Goal: Task Accomplishment & Management: Manage account settings

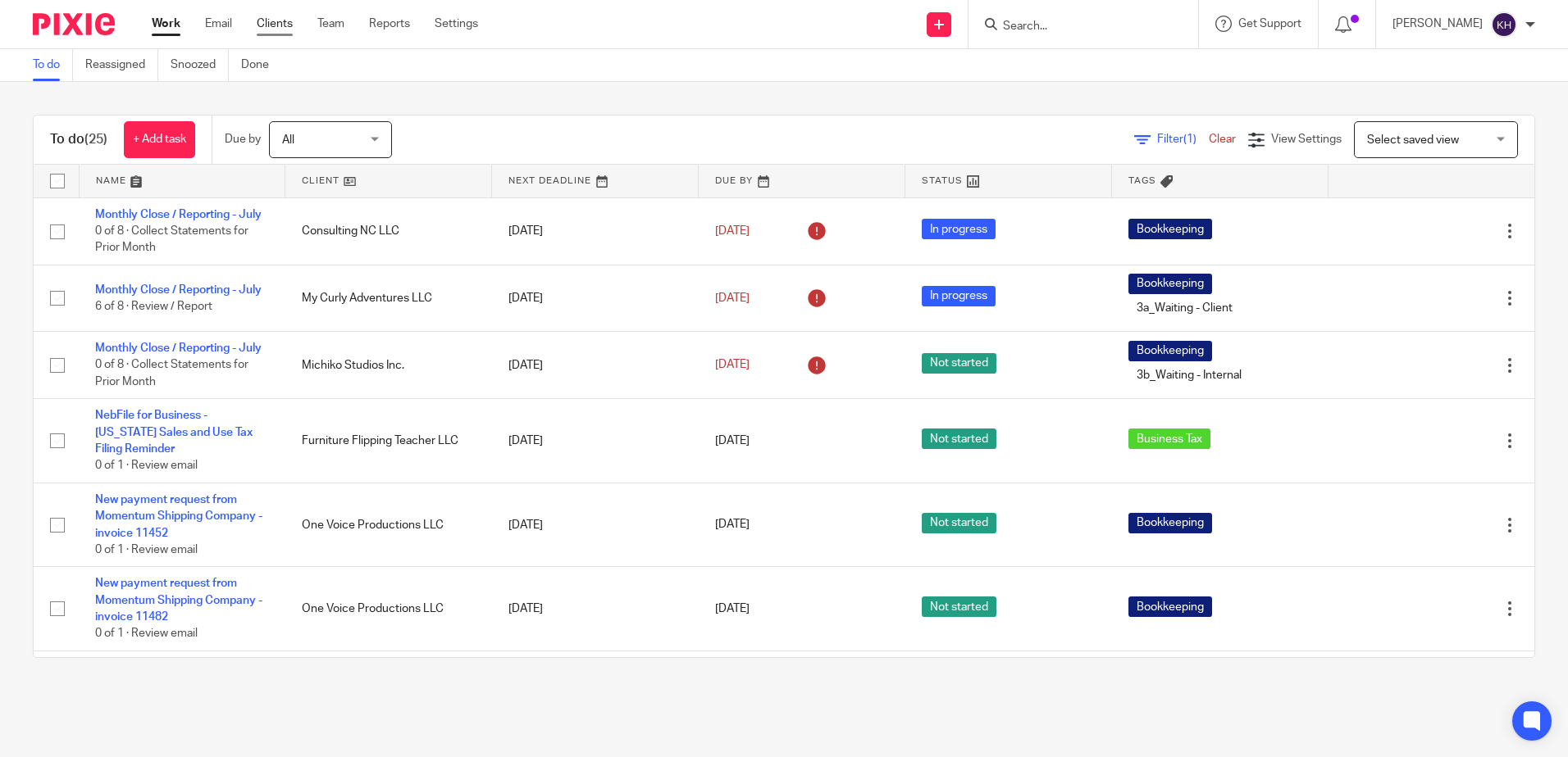
click at [275, 31] on link "Clients" at bounding box center [275, 24] width 36 height 17
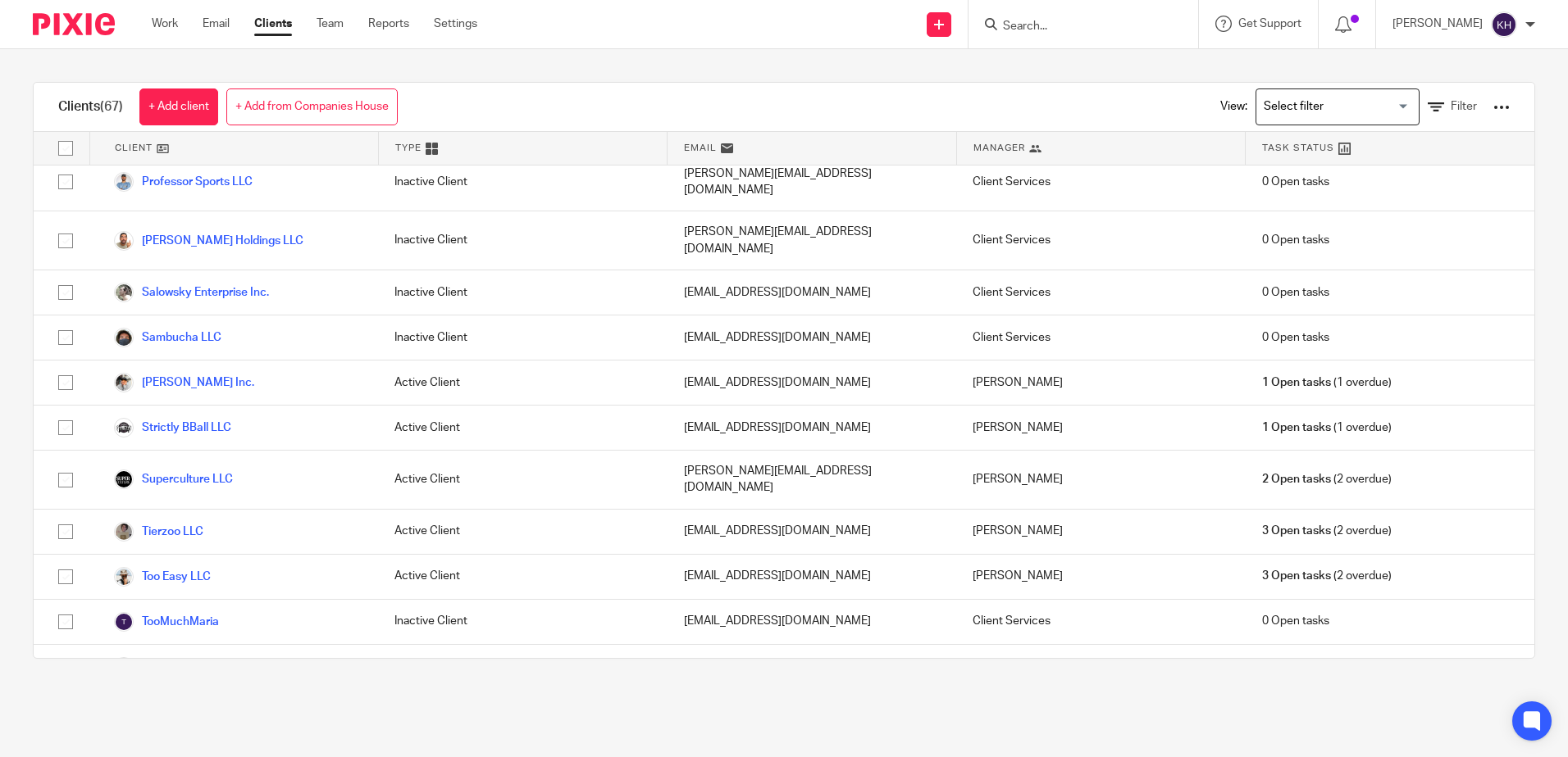
scroll to position [2527, 0]
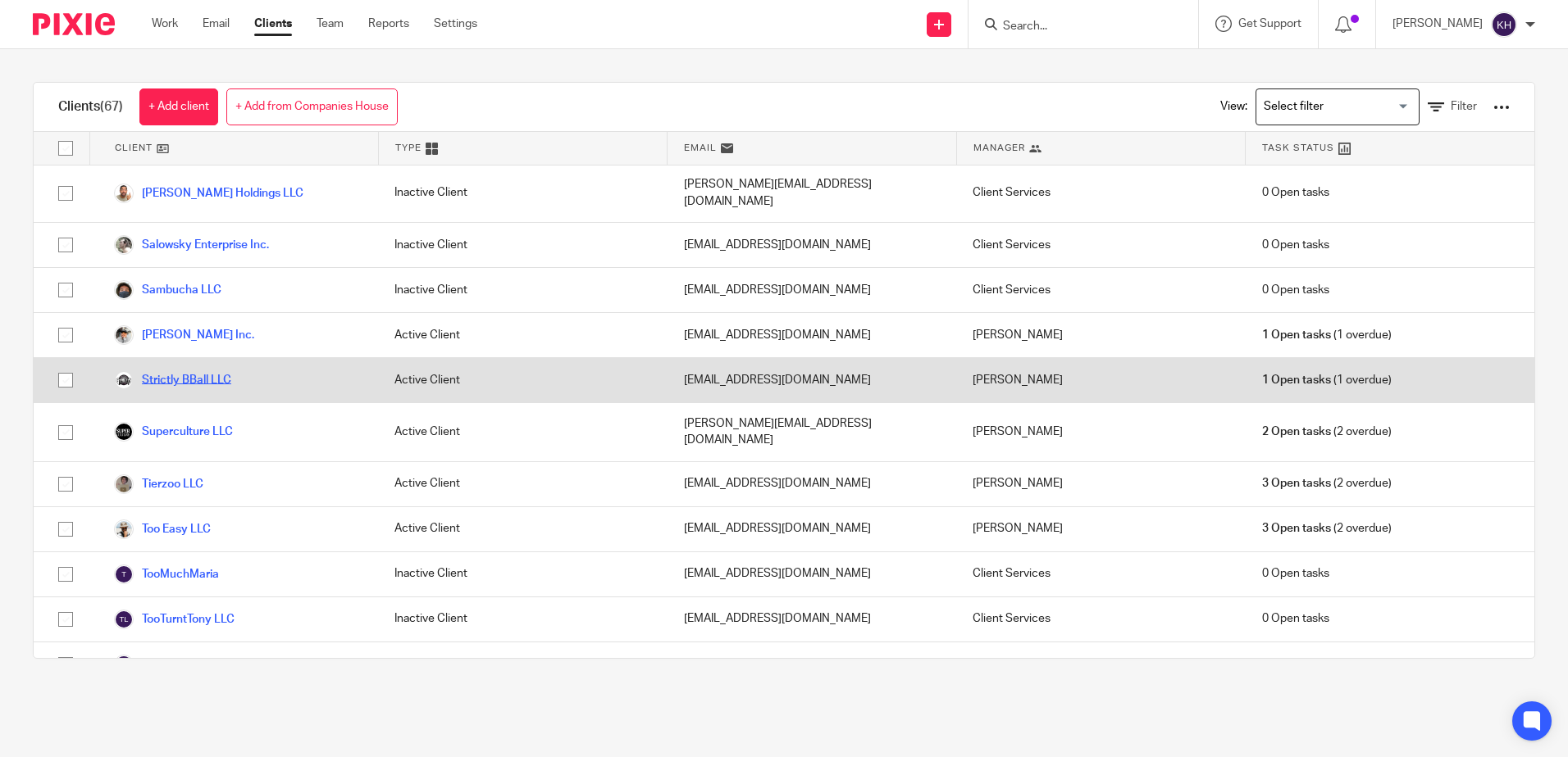
click at [185, 371] on link "Strictly BBall LLC" at bounding box center [172, 380] width 117 height 20
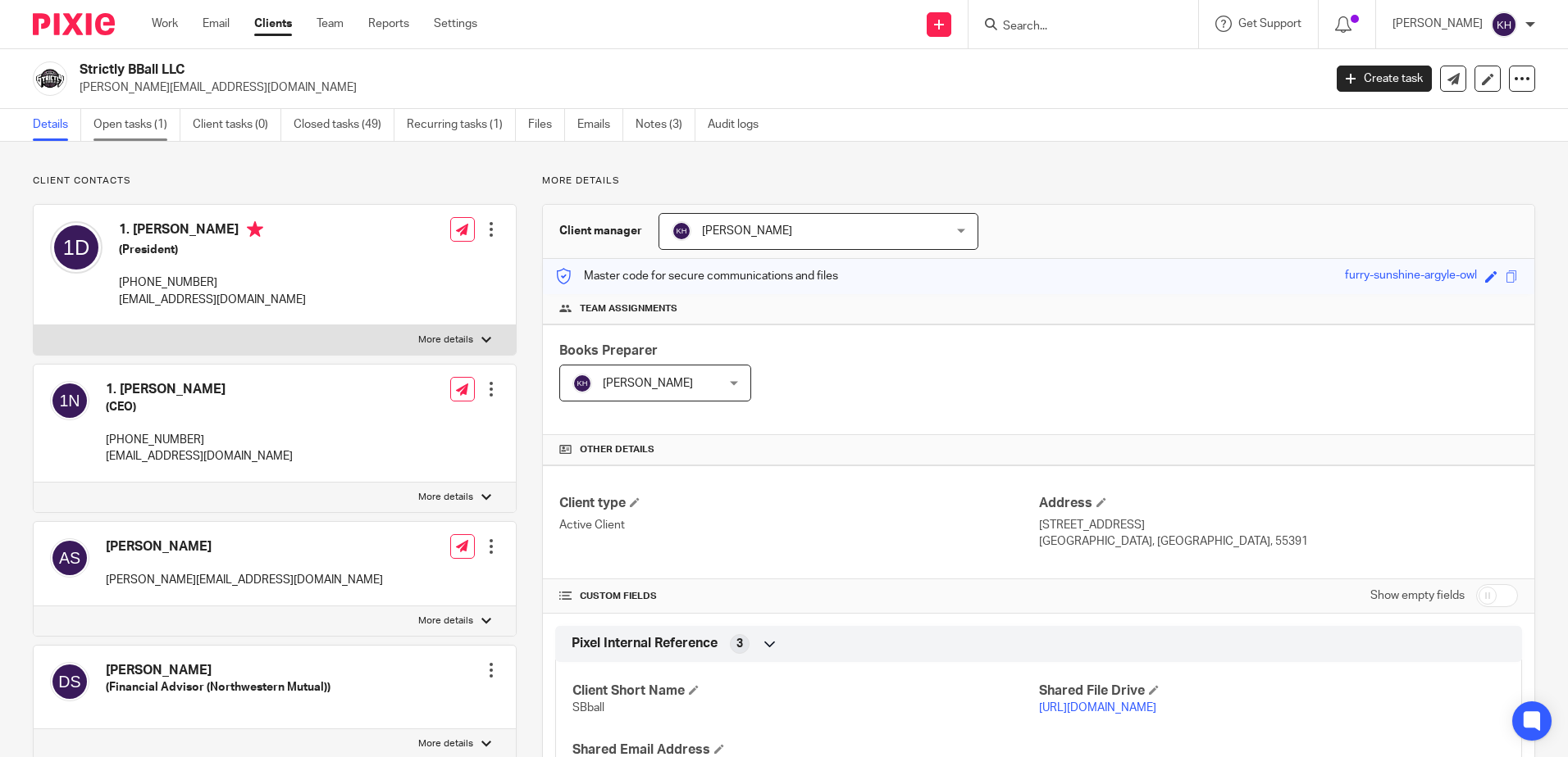
click at [131, 117] on link "Open tasks (1)" at bounding box center [136, 125] width 87 height 32
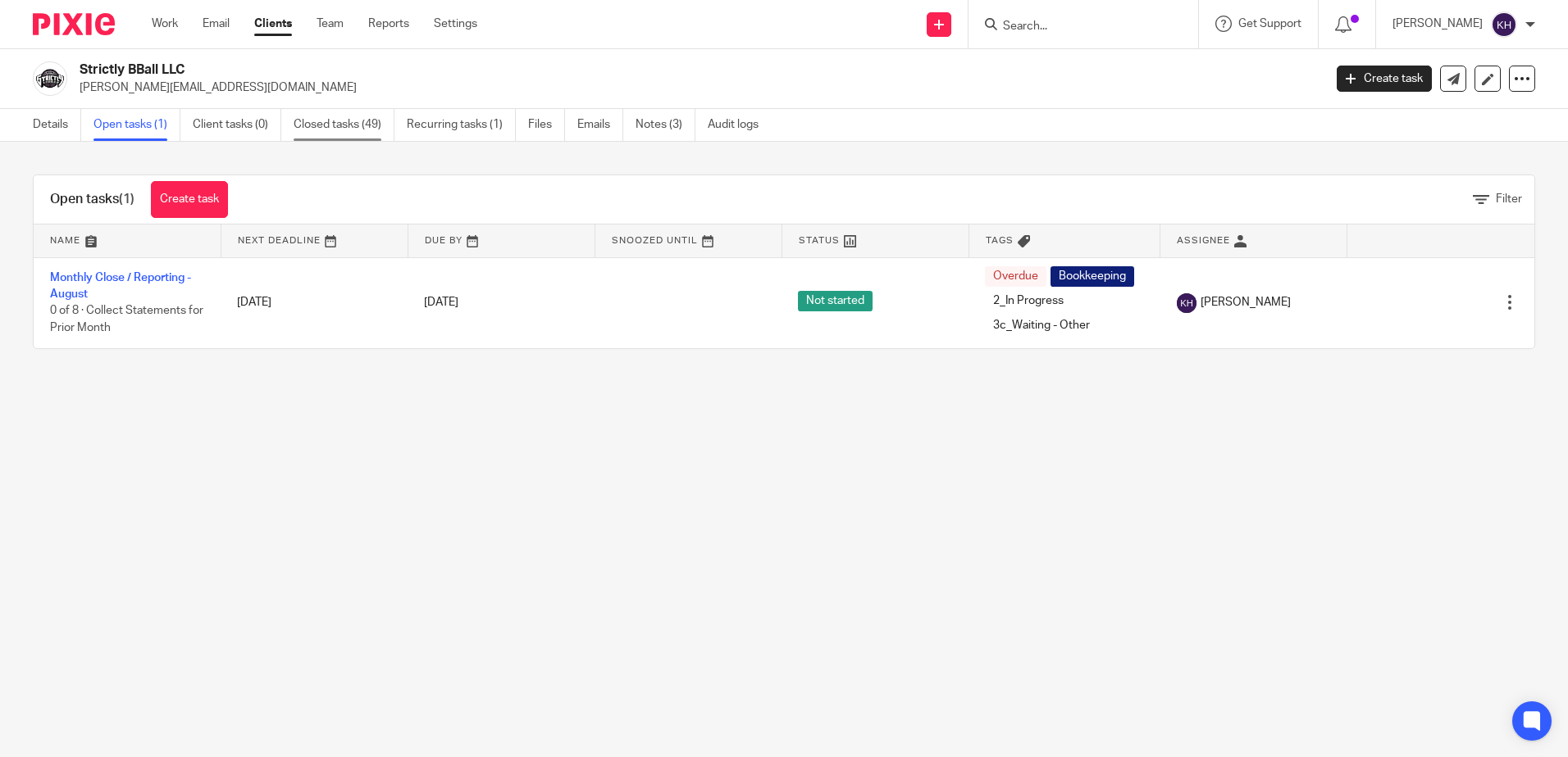
click at [338, 115] on link "Closed tasks (49)" at bounding box center [344, 125] width 101 height 32
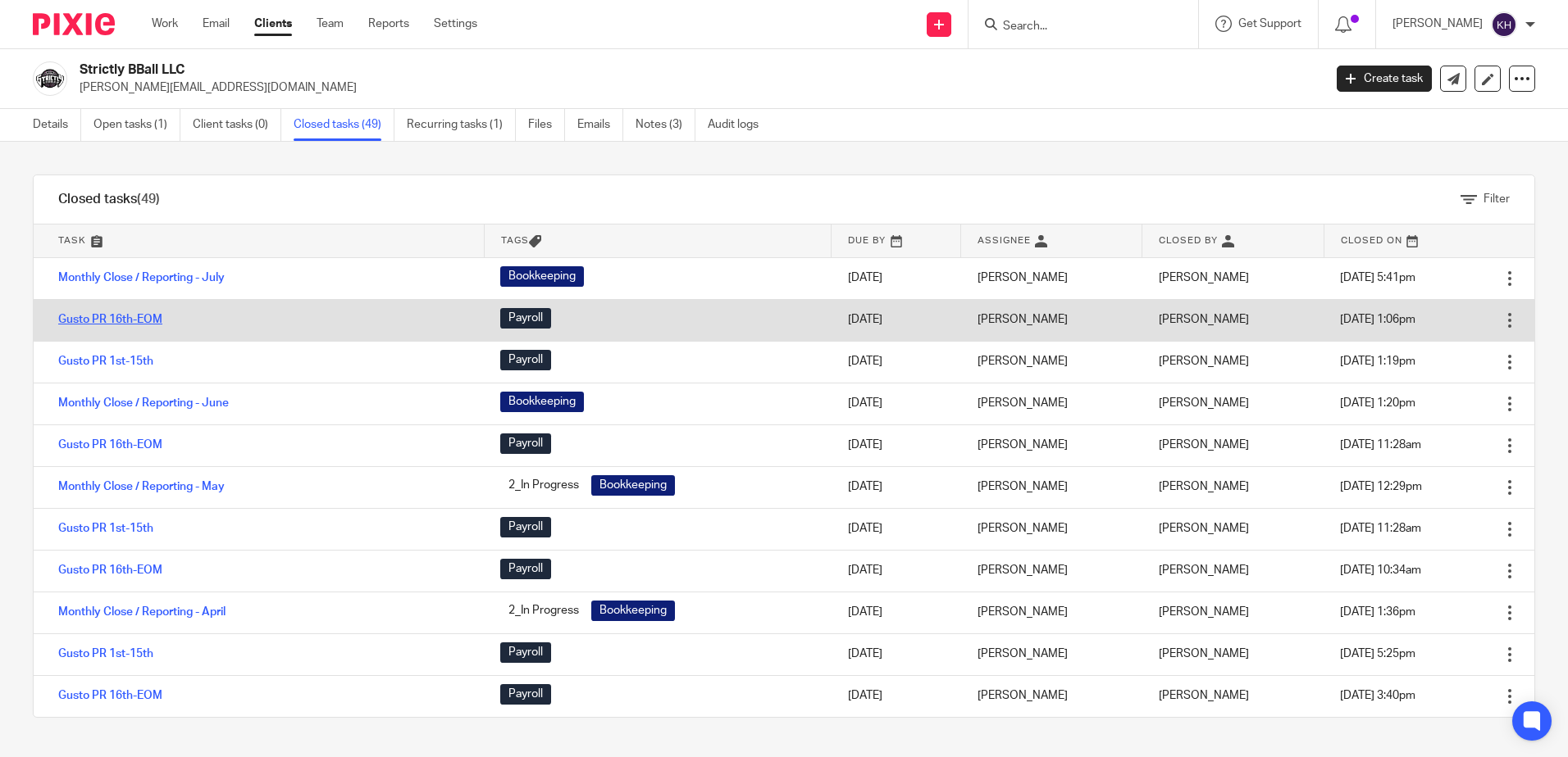
click at [136, 323] on link "Gusto PR 16th-EOM" at bounding box center [110, 319] width 104 height 11
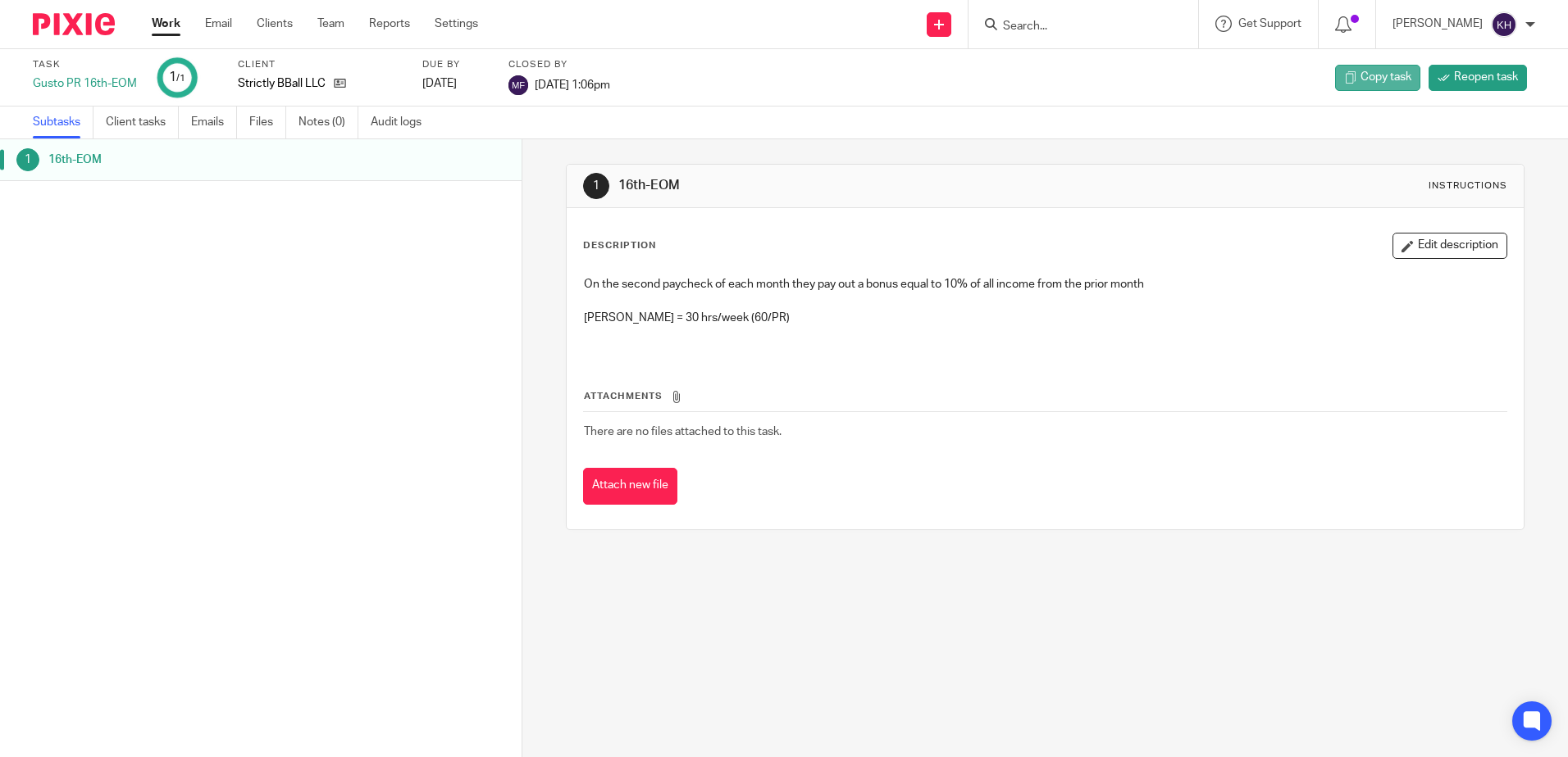
click at [1375, 86] on span "Copy task" at bounding box center [1386, 77] width 51 height 17
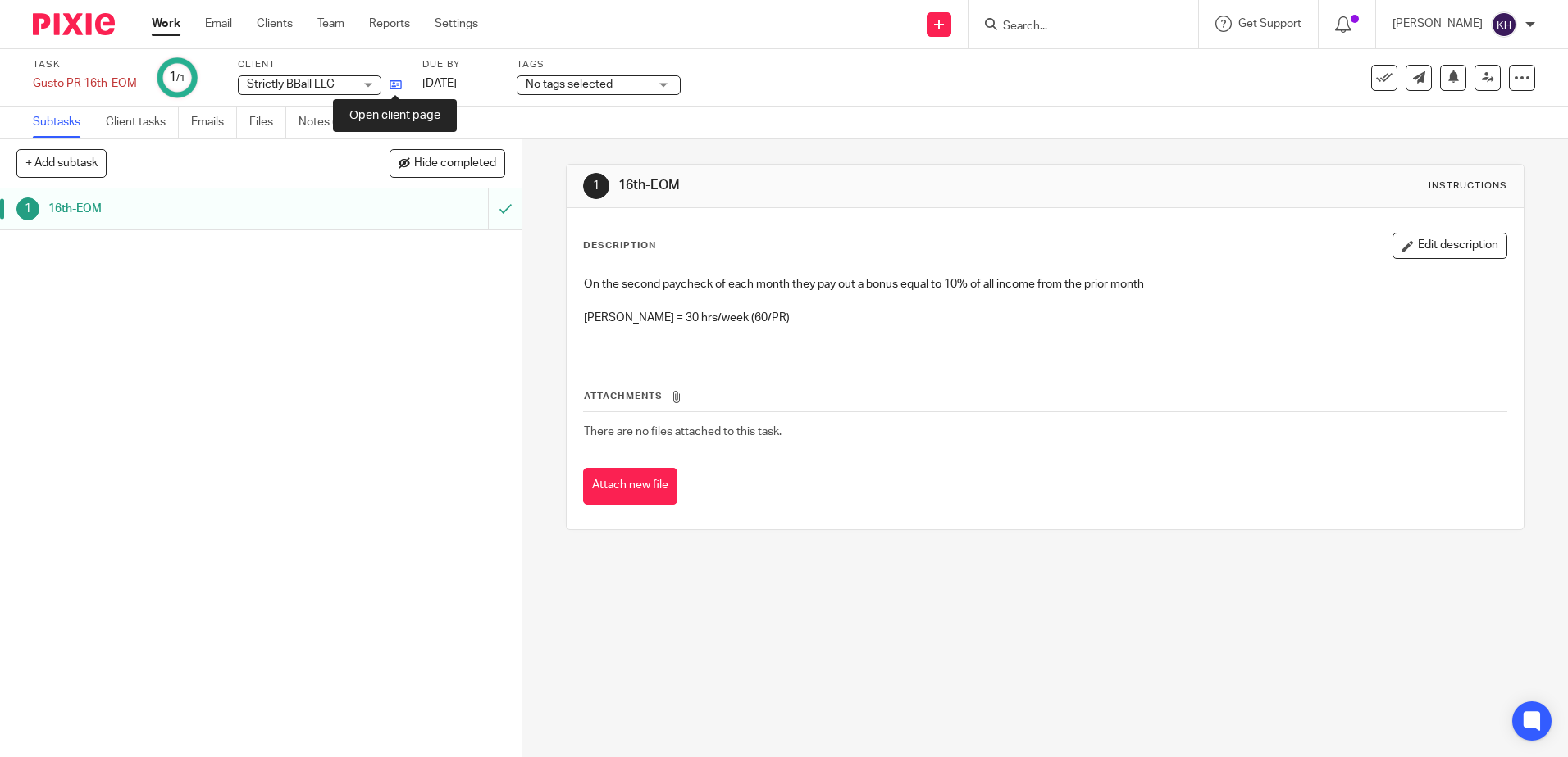
click at [396, 85] on icon at bounding box center [395, 85] width 12 height 12
click at [399, 80] on icon at bounding box center [395, 85] width 12 height 12
click at [392, 83] on icon at bounding box center [395, 85] width 12 height 12
click at [229, 27] on link "Email" at bounding box center [218, 24] width 27 height 17
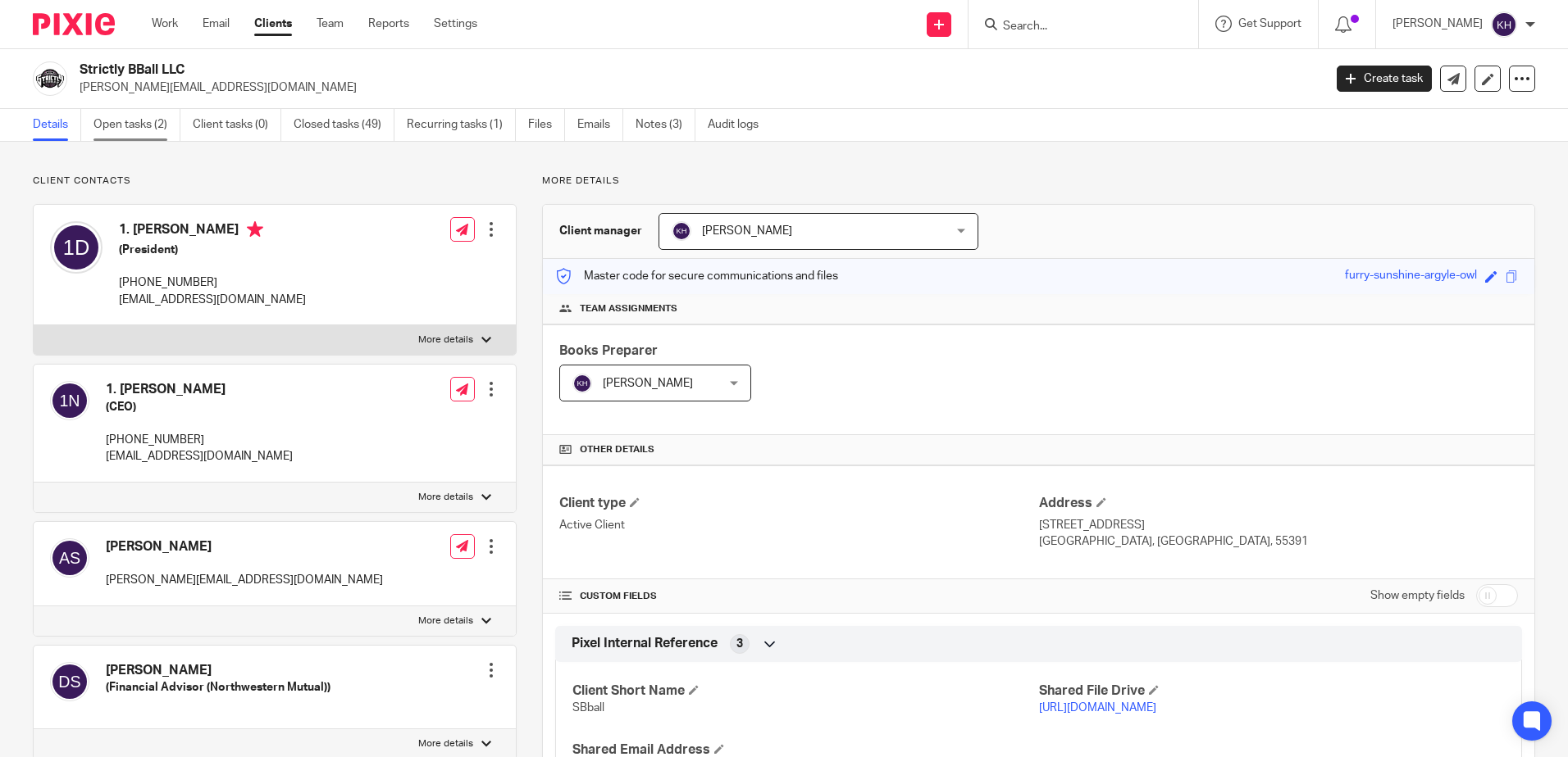
click at [134, 132] on link "Open tasks (2)" at bounding box center [136, 125] width 87 height 32
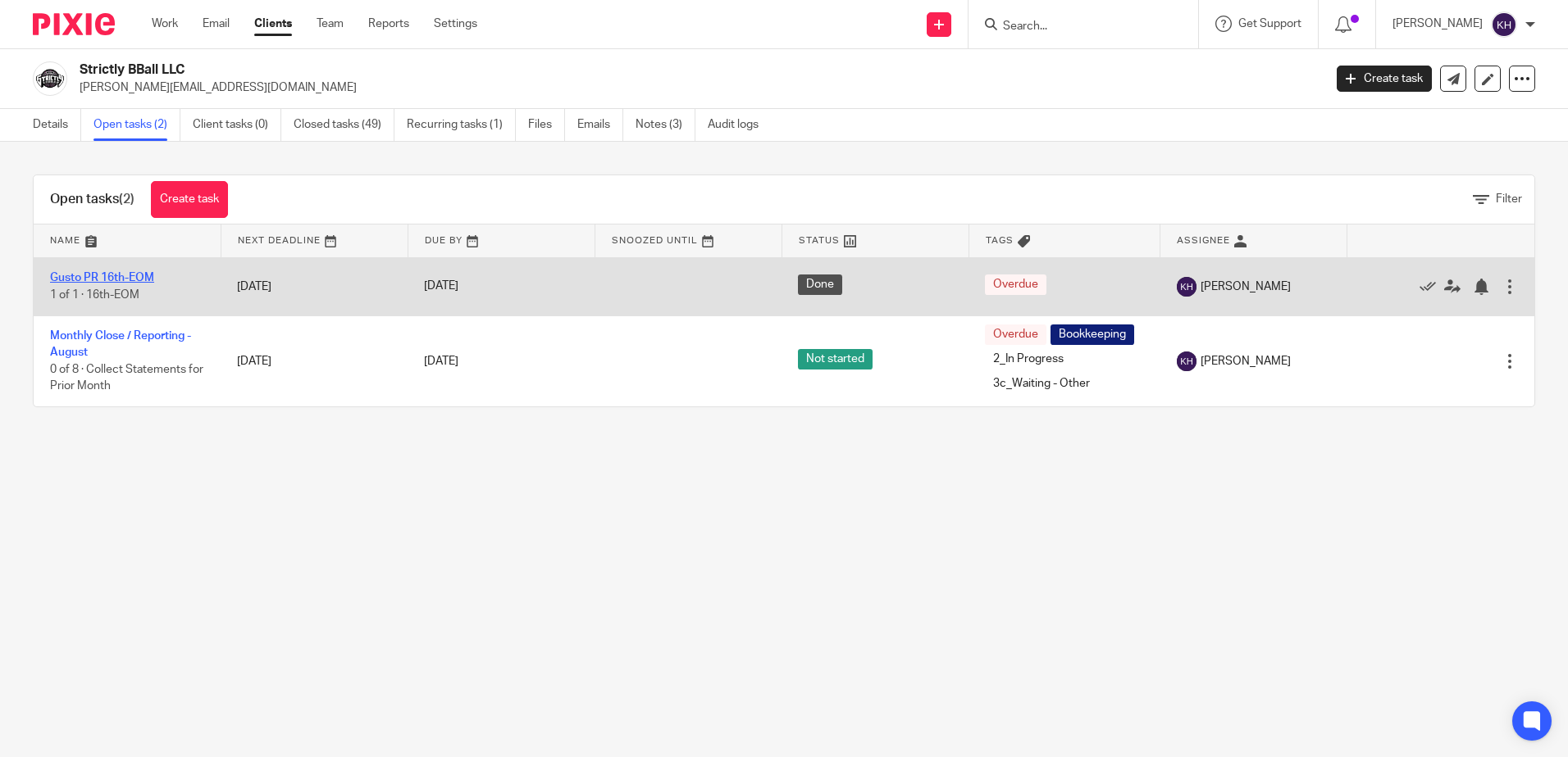
click at [86, 277] on link "Gusto PR 16th-EOM" at bounding box center [101, 277] width 104 height 11
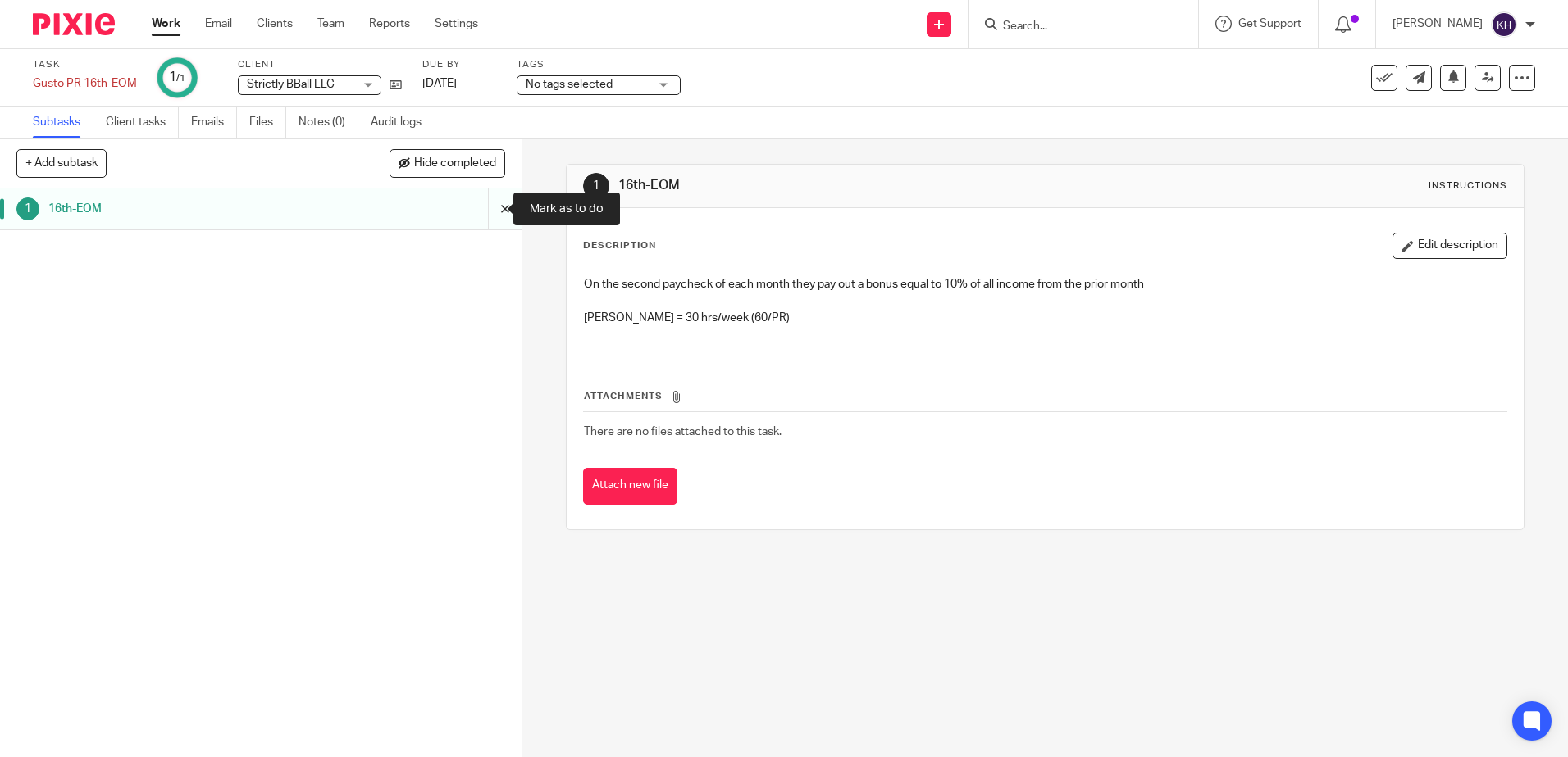
click at [484, 210] on input "submit" at bounding box center [261, 209] width 521 height 41
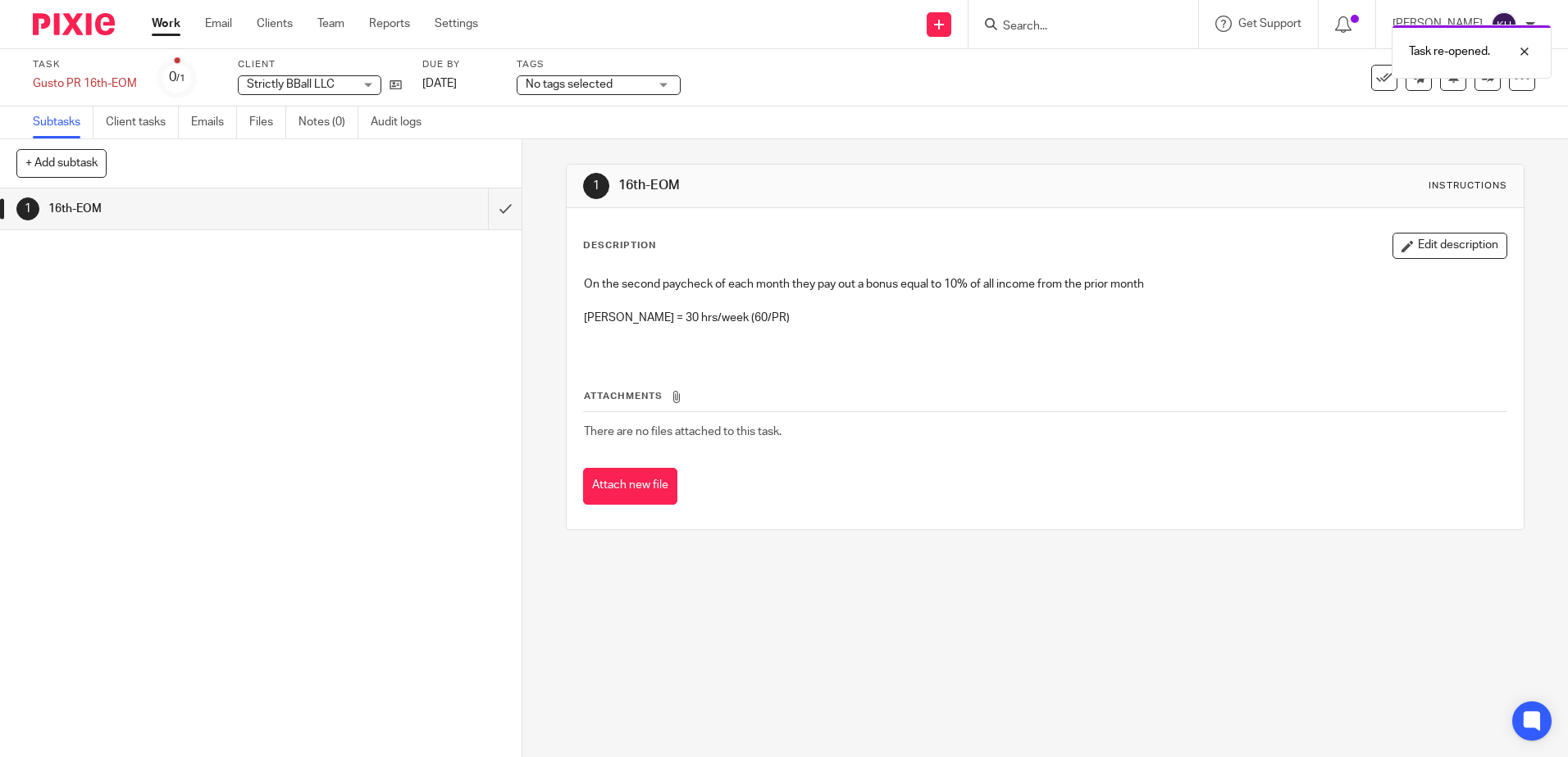
click at [538, 87] on span "No tags selected" at bounding box center [568, 84] width 87 height 11
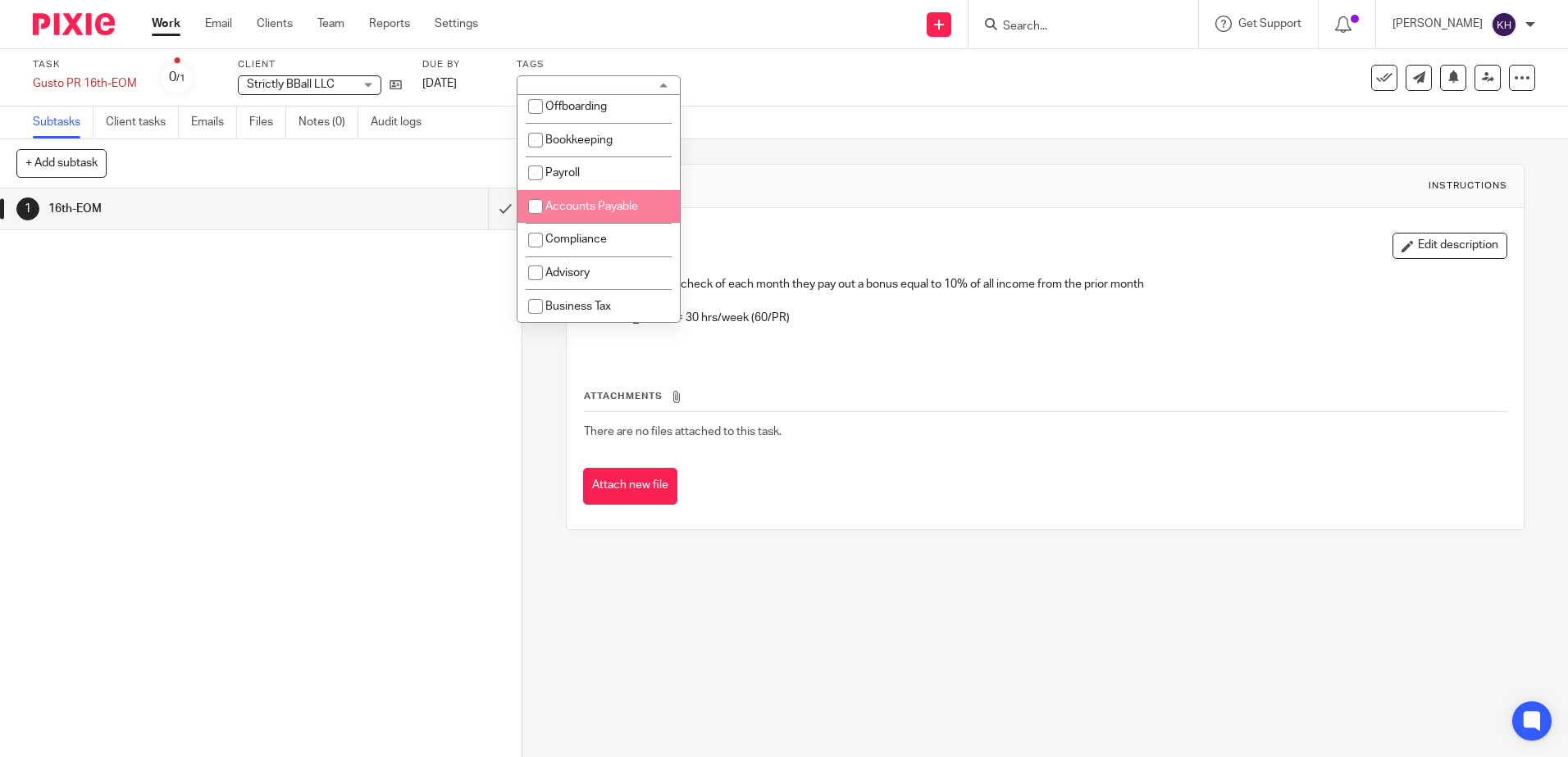
scroll to position [112, 0]
click at [542, 215] on input "checkbox" at bounding box center [536, 199] width 31 height 31
checkbox input "true"
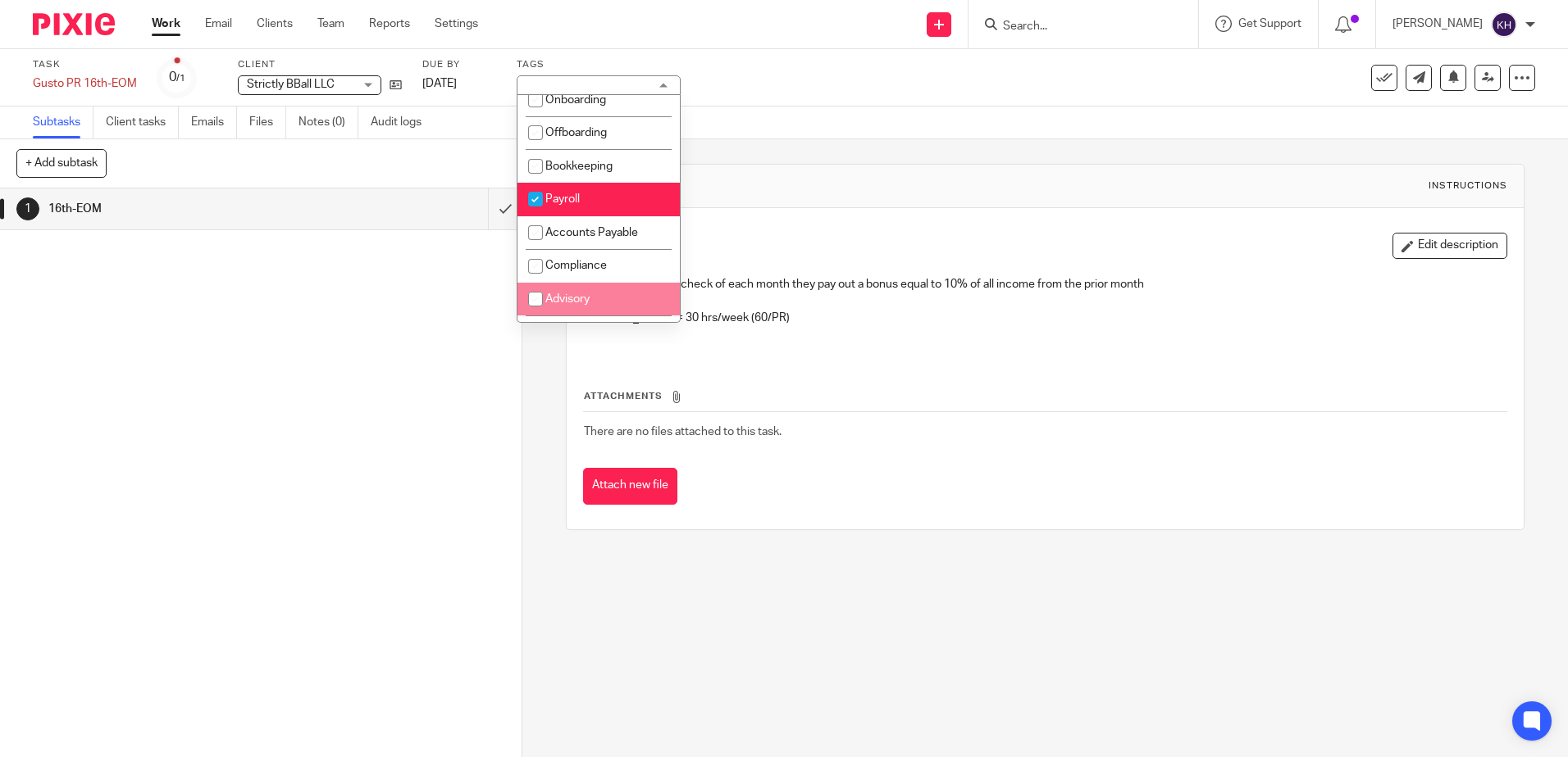
click at [552, 376] on div "1 16th-EOM Instructions Description Edit description On the second paycheck of …" at bounding box center [1045, 448] width 1046 height 618
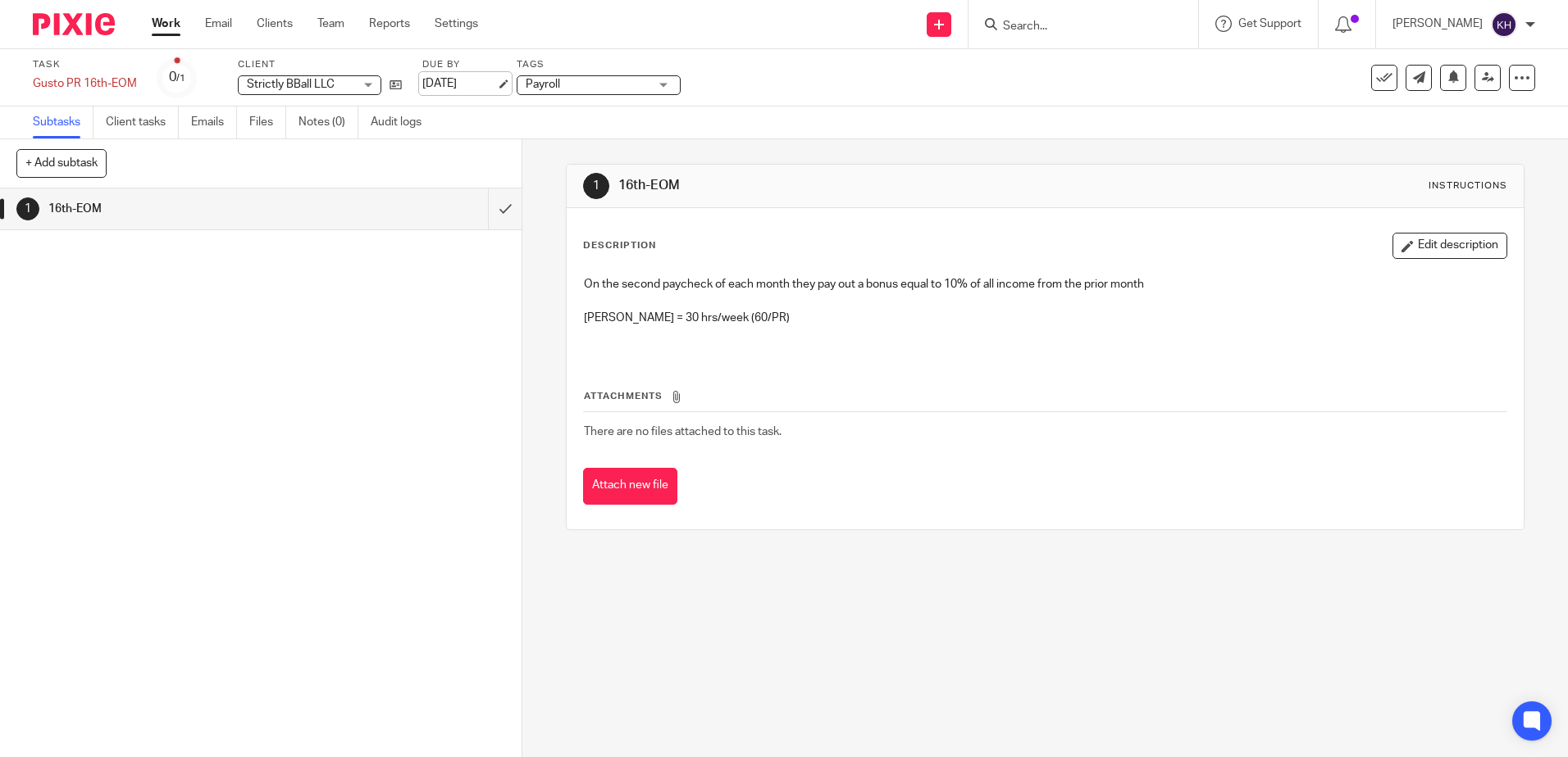
click at [443, 88] on link "[DATE]" at bounding box center [459, 84] width 73 height 17
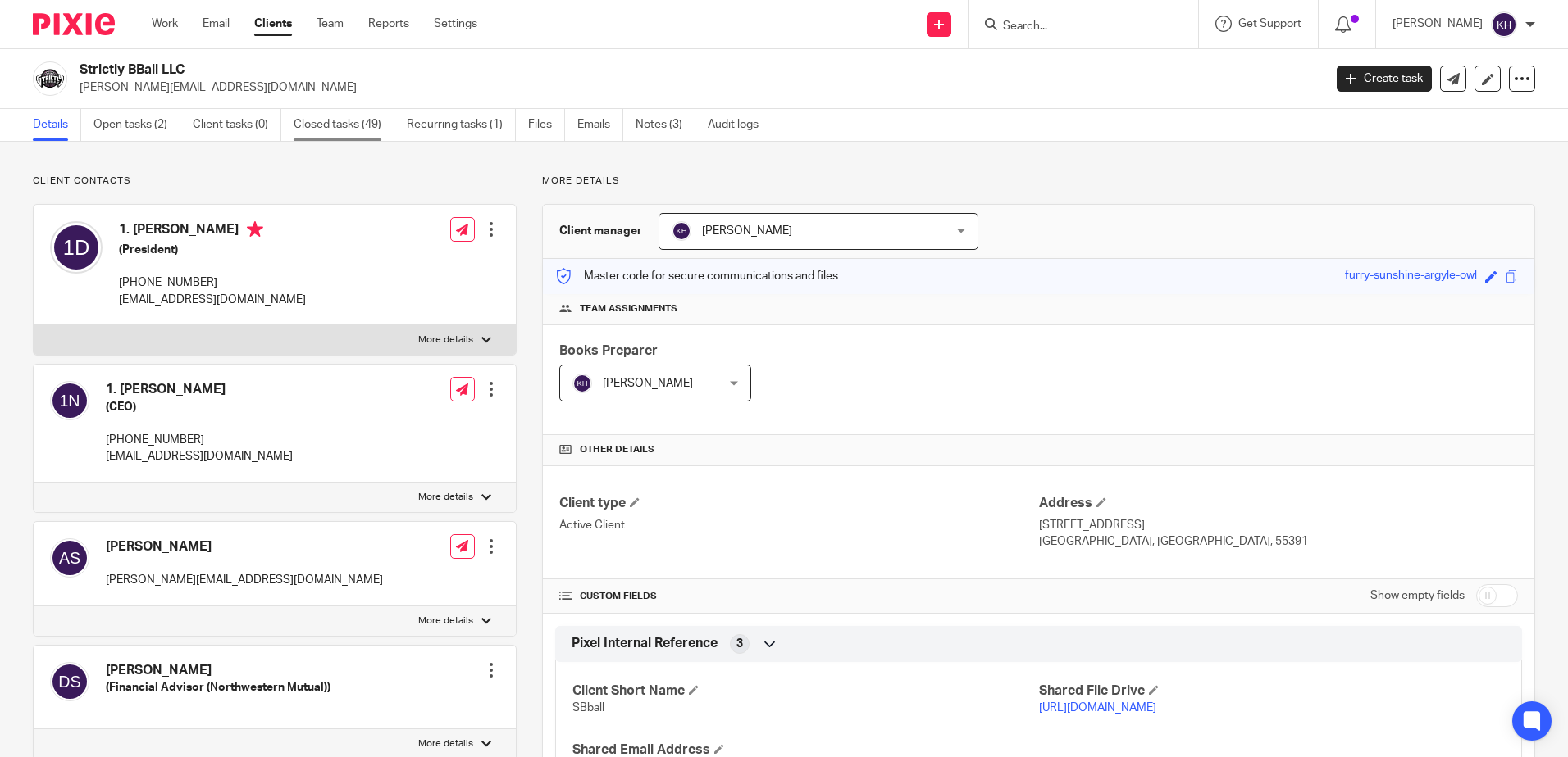
click at [355, 115] on link "Closed tasks (49)" at bounding box center [344, 125] width 101 height 32
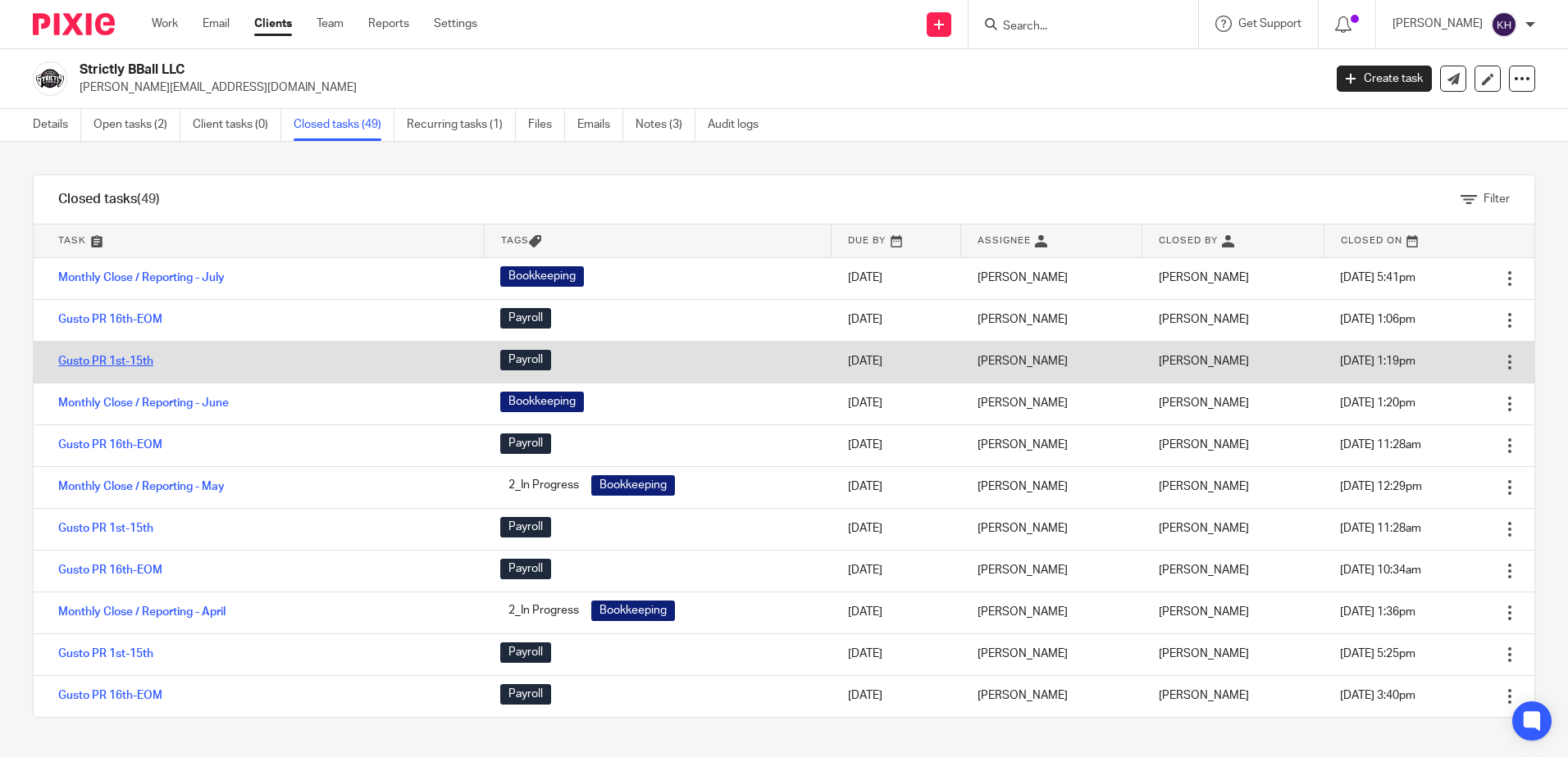
click at [125, 357] on link "Gusto PR 1st-15th" at bounding box center [106, 361] width 95 height 11
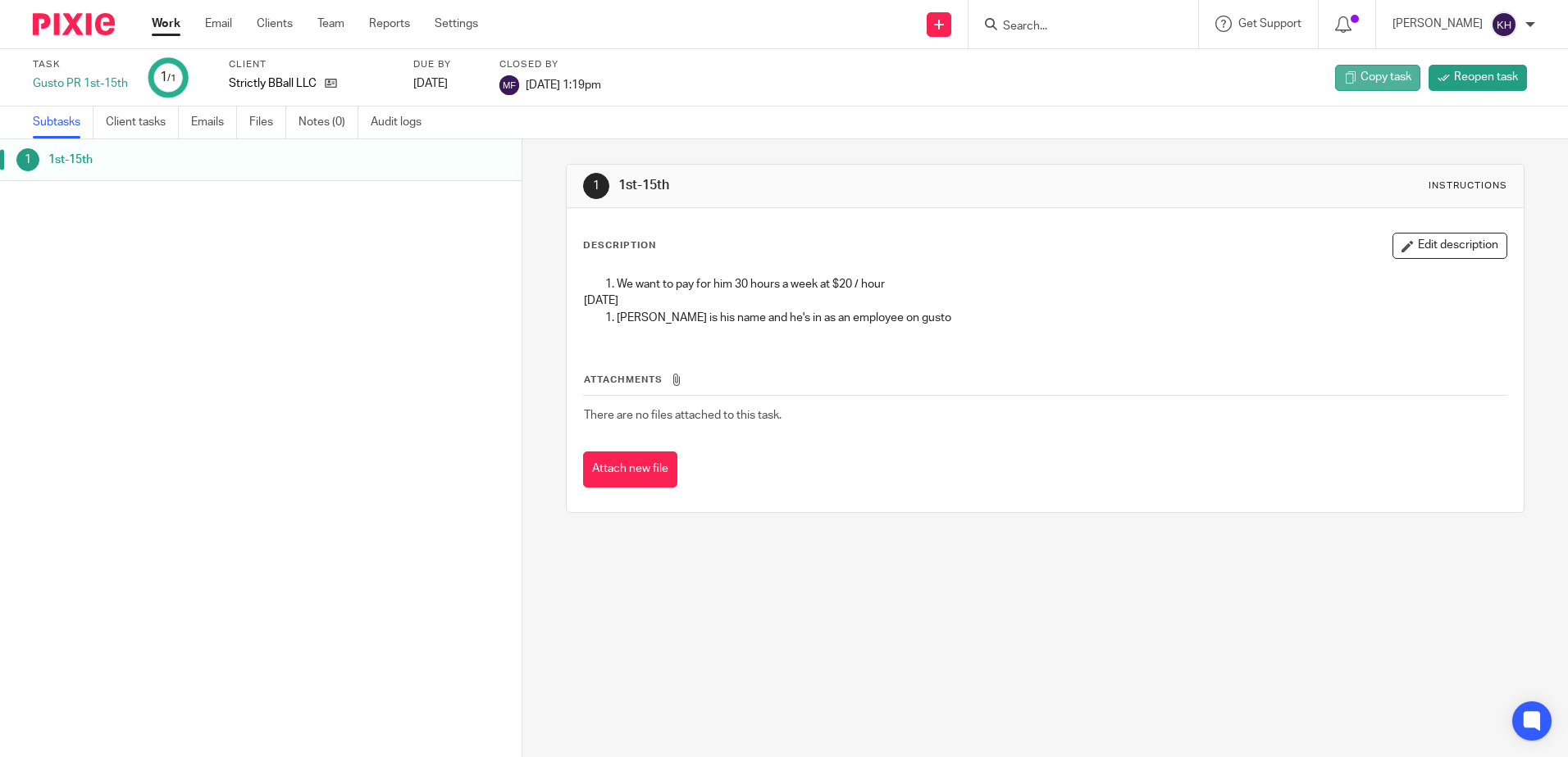
click at [1380, 85] on span "Copy task" at bounding box center [1386, 77] width 51 height 17
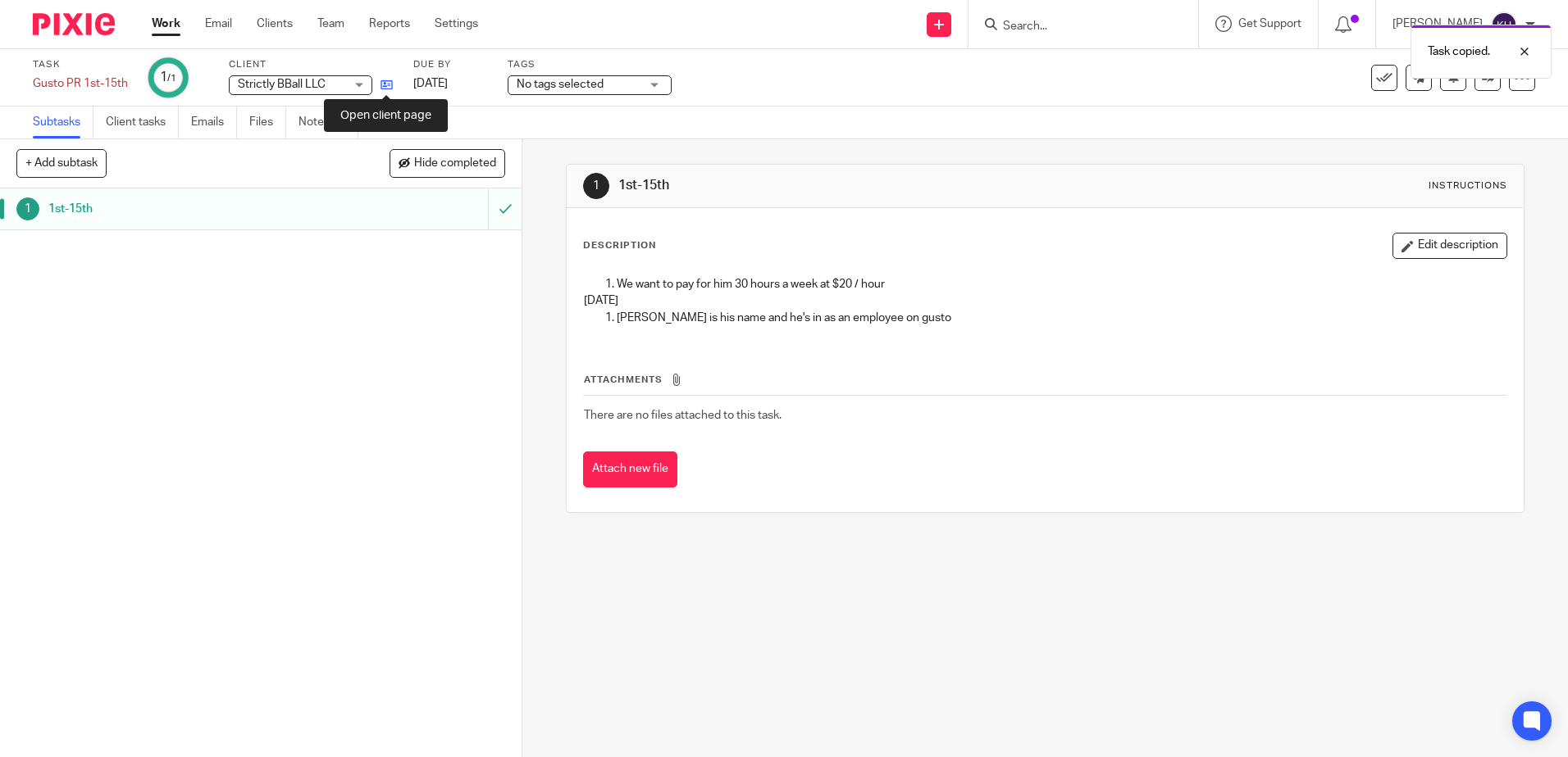
click at [391, 82] on icon at bounding box center [387, 85] width 12 height 12
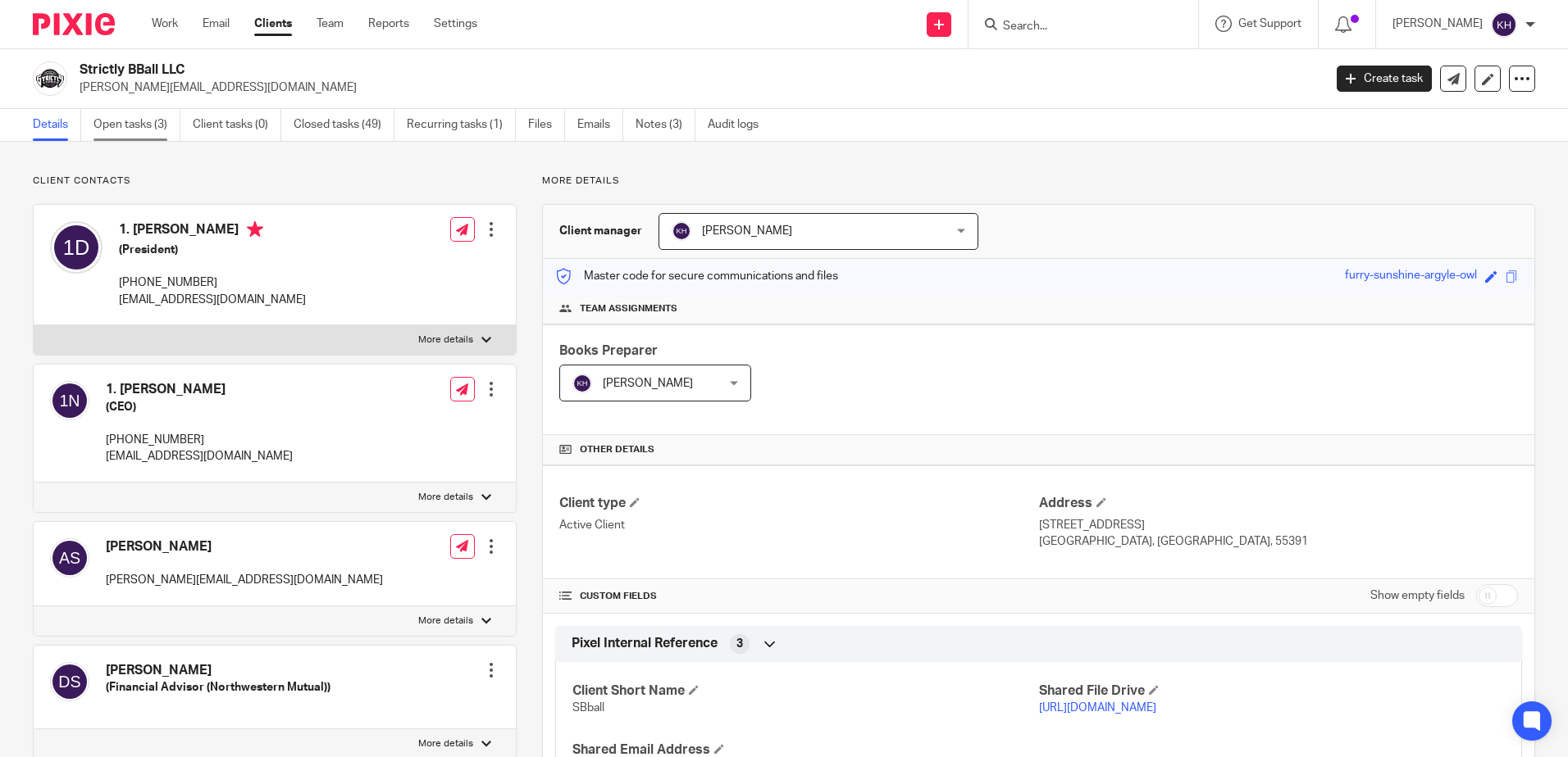
click at [138, 128] on link "Open tasks (3)" at bounding box center [136, 125] width 87 height 32
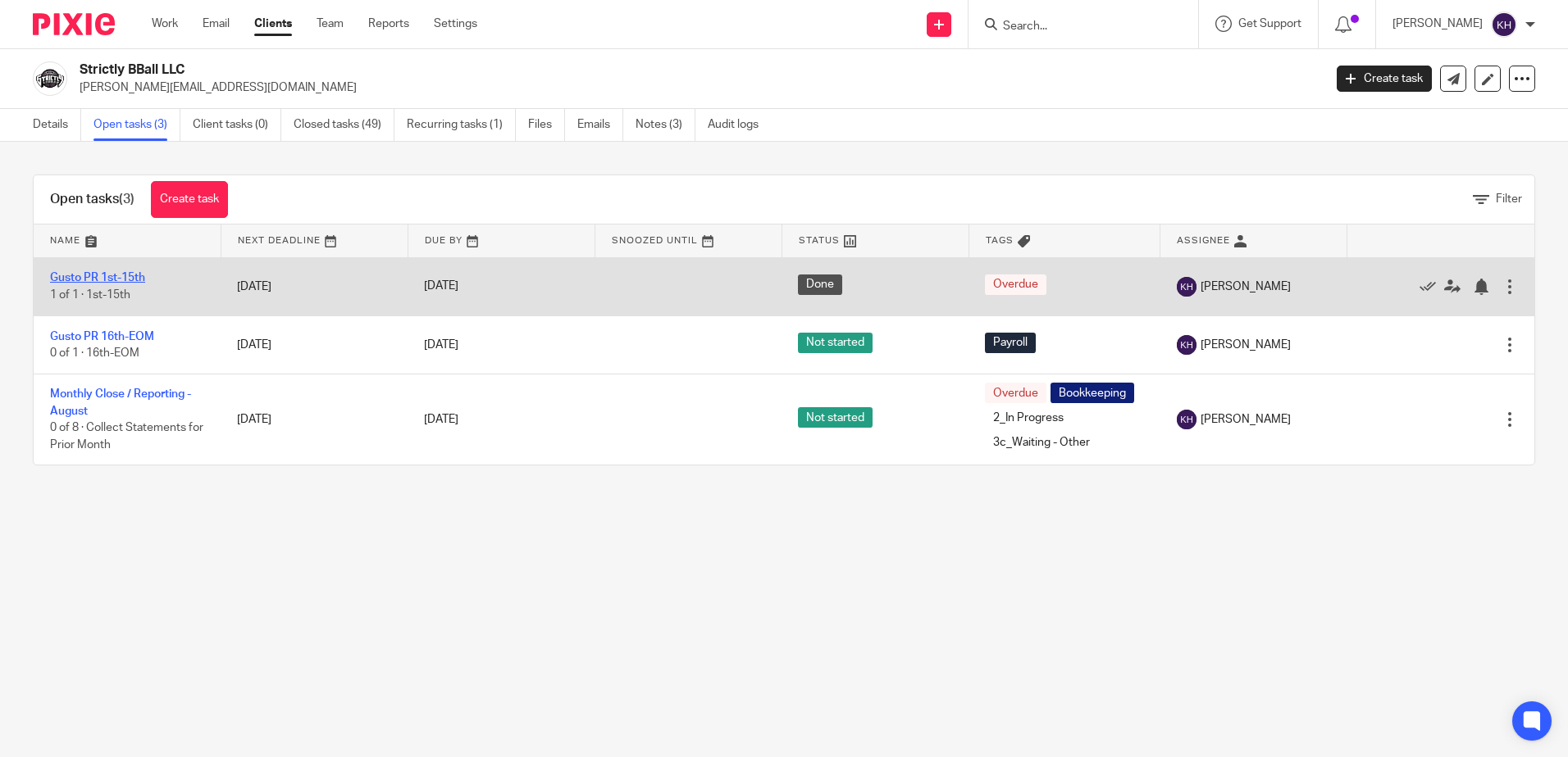
click at [119, 282] on link "Gusto PR 1st-15th" at bounding box center [97, 277] width 95 height 11
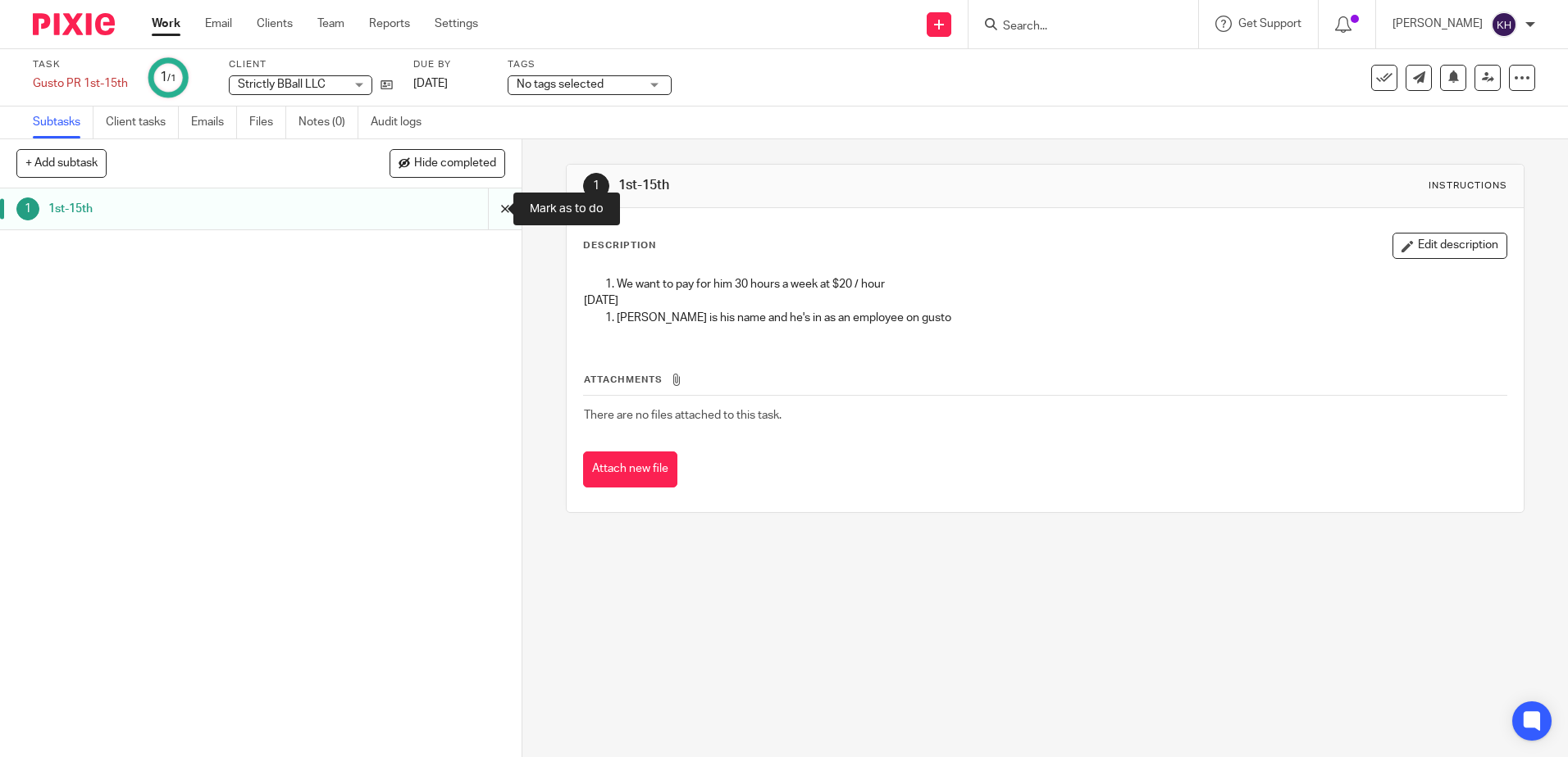
click at [484, 205] on input "submit" at bounding box center [261, 209] width 521 height 41
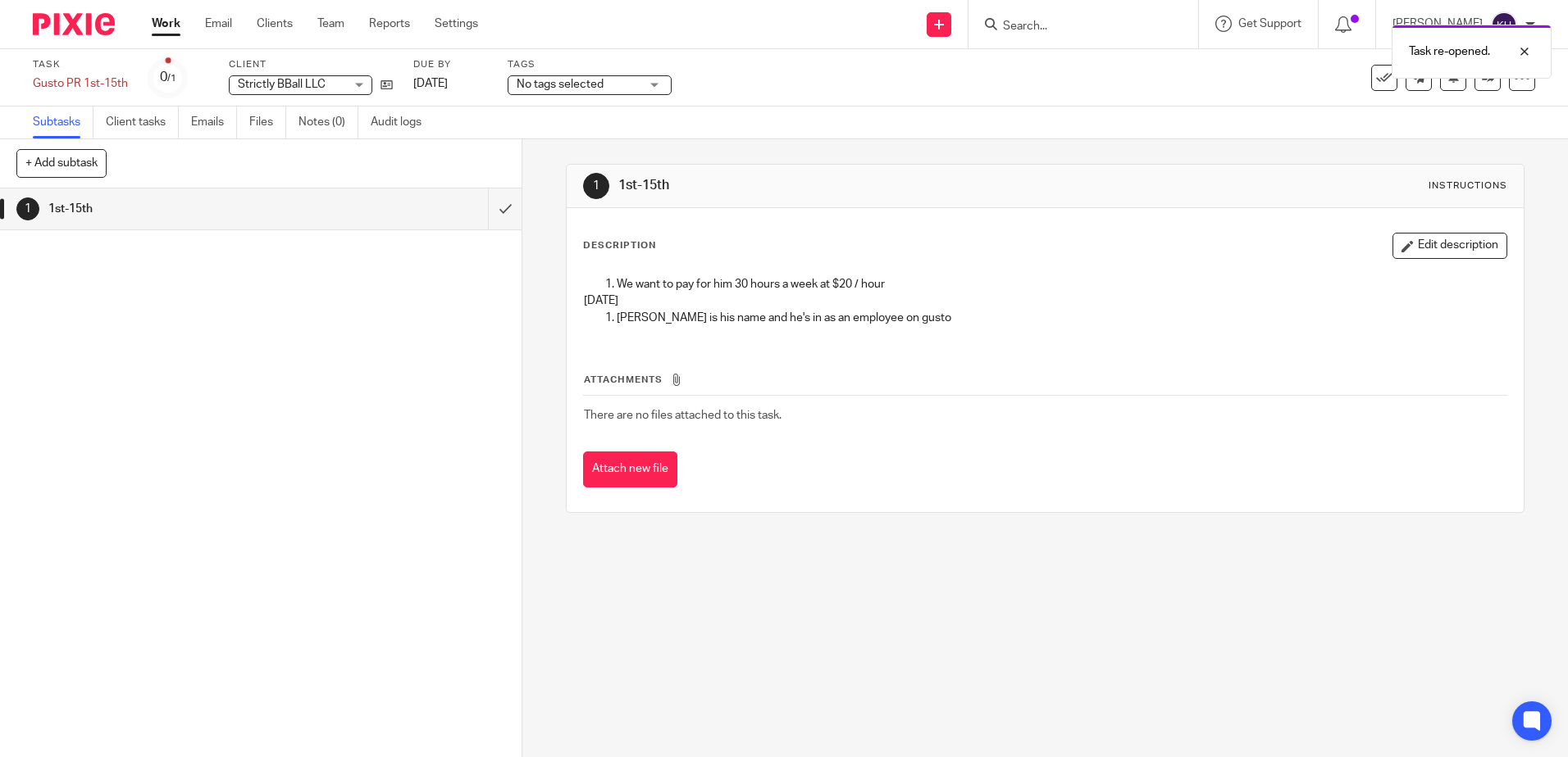
click at [627, 86] on span "No tags selected" at bounding box center [578, 85] width 123 height 17
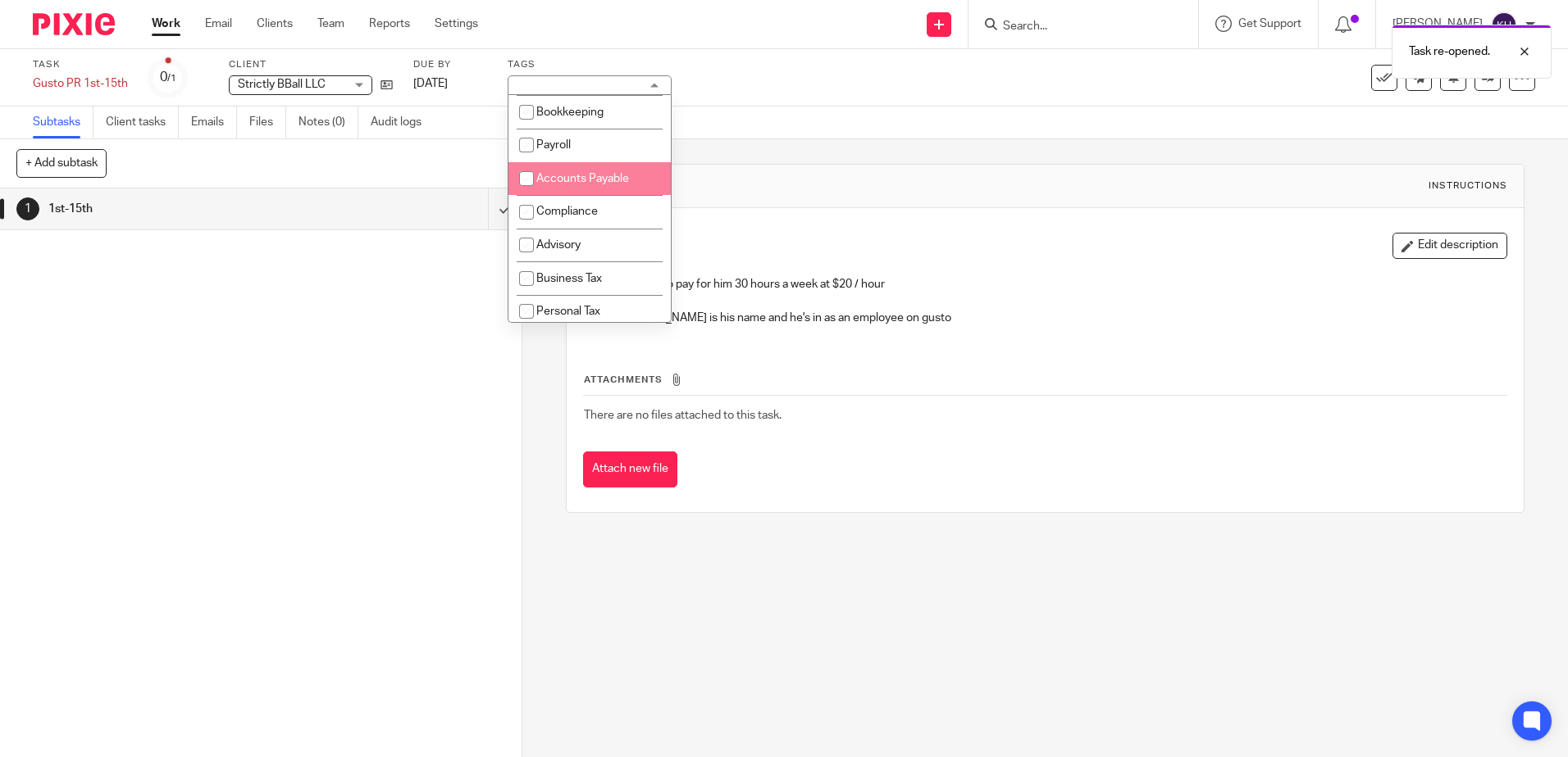
scroll to position [164, 0]
click at [523, 163] on input "checkbox" at bounding box center [526, 147] width 31 height 31
checkbox input "true"
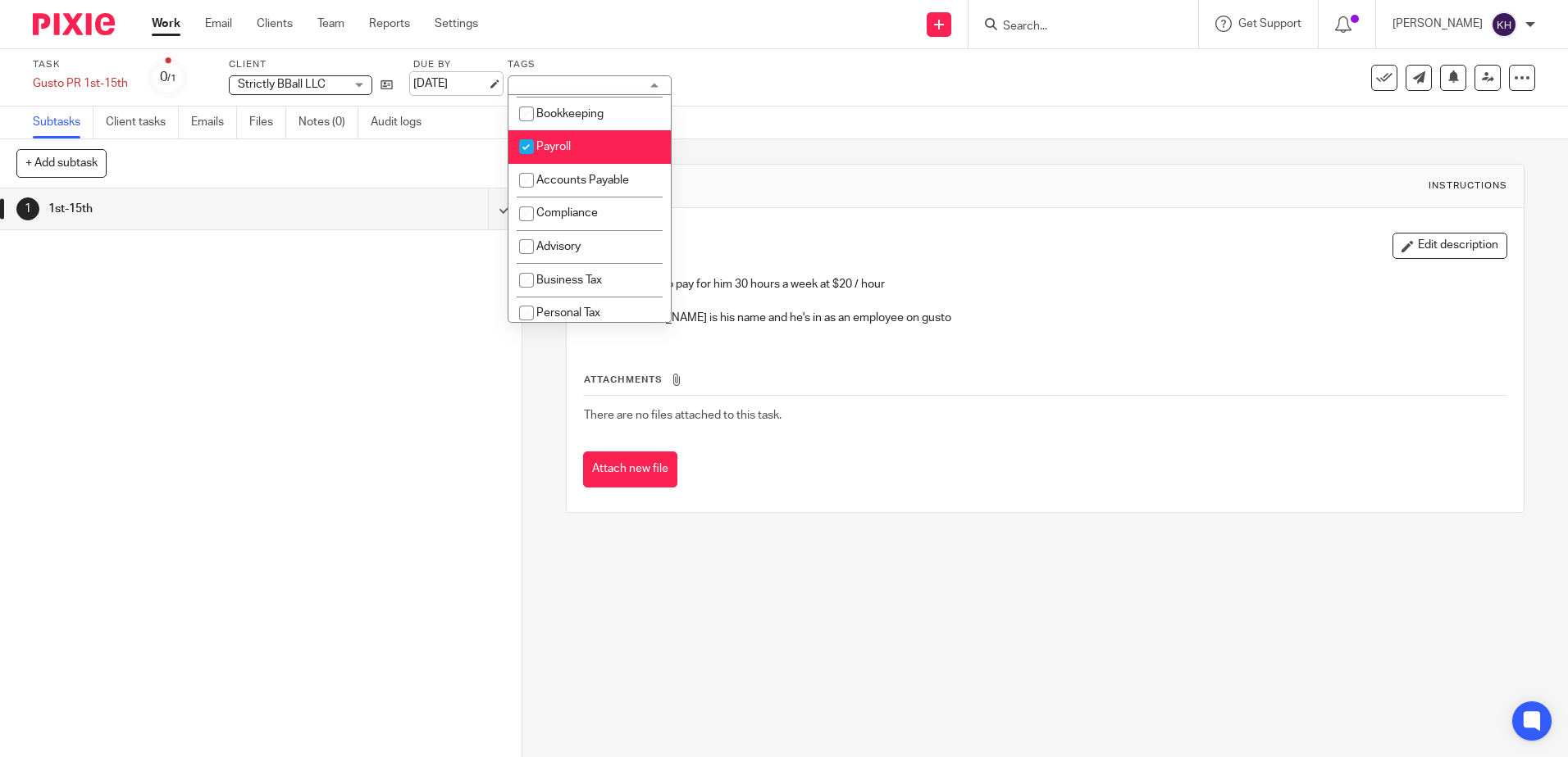
click at [429, 81] on link "[DATE]" at bounding box center [450, 84] width 73 height 17
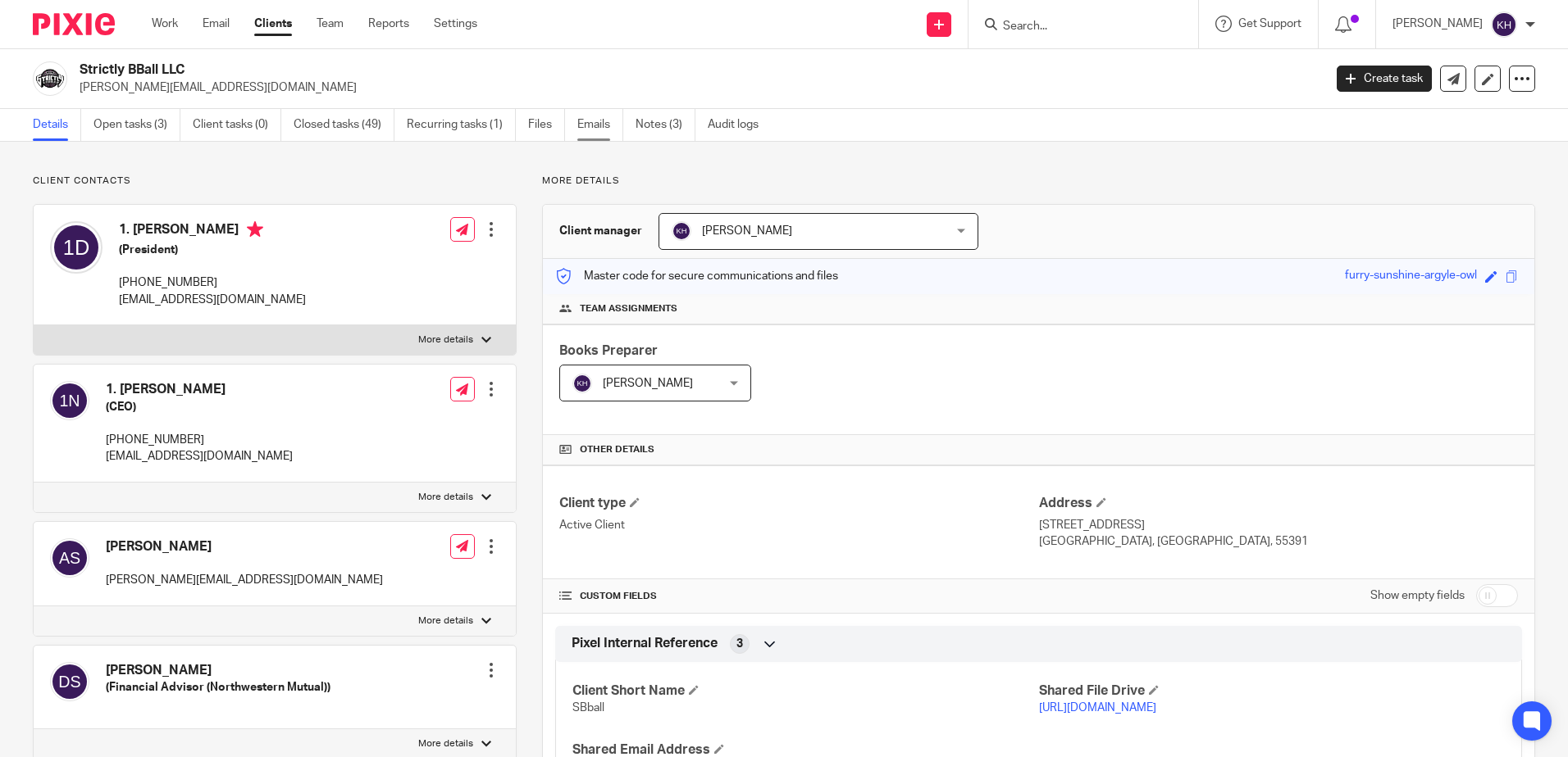
click at [599, 122] on link "Emails" at bounding box center [600, 125] width 46 height 32
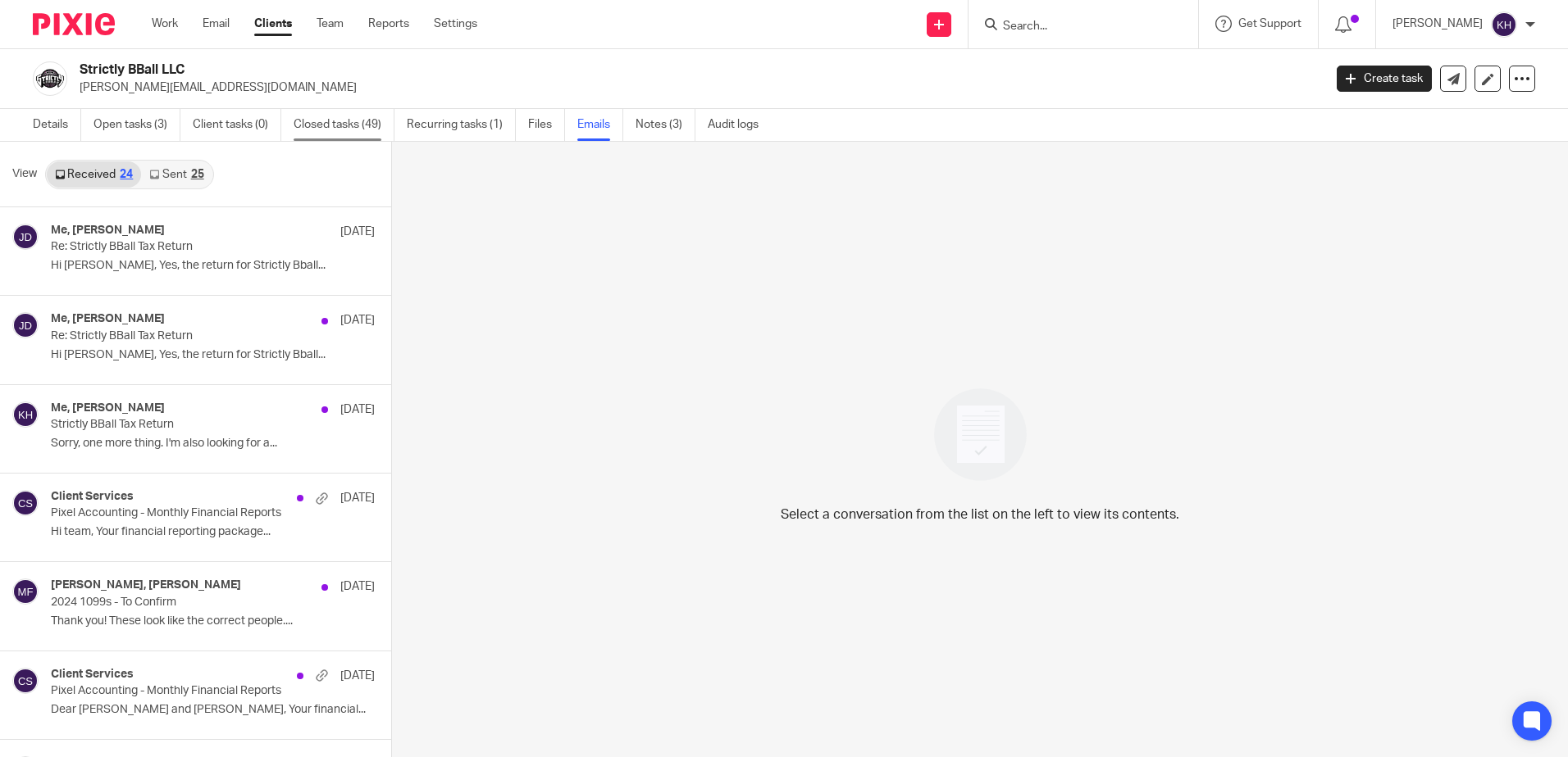
click at [366, 129] on link "Closed tasks (49)" at bounding box center [344, 125] width 101 height 32
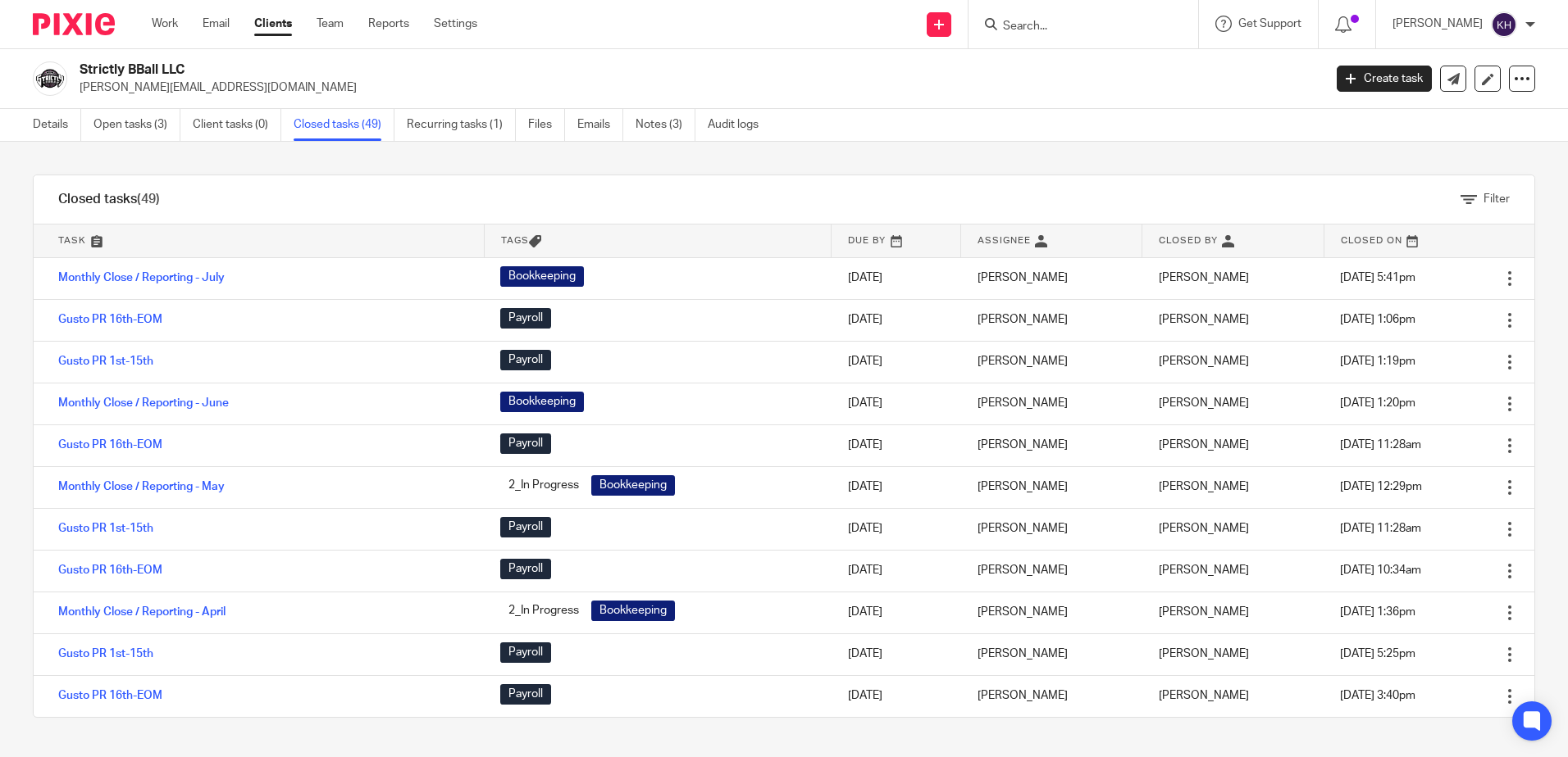
click at [659, 127] on link "Notes (3)" at bounding box center [666, 125] width 59 height 32
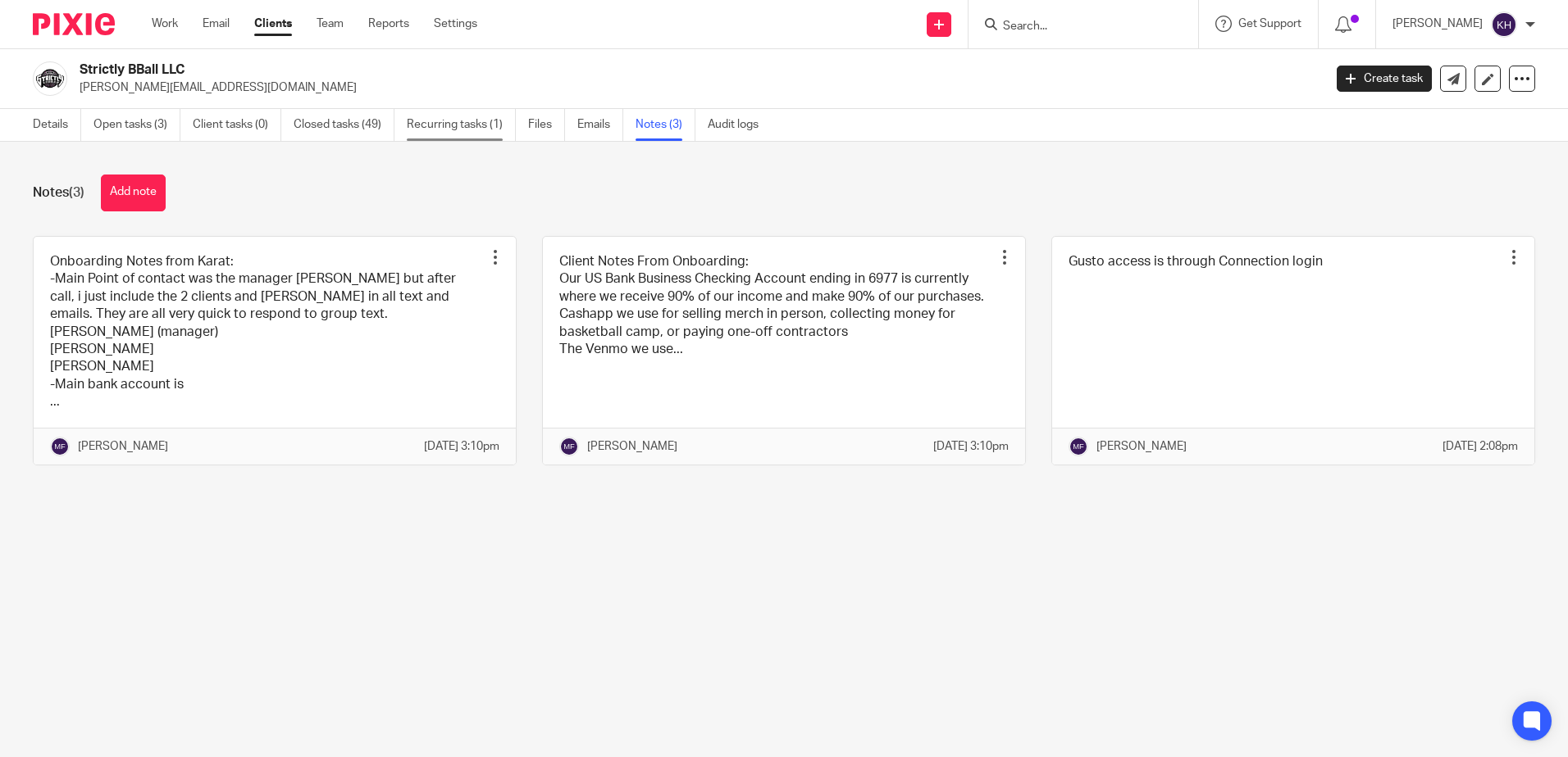
click at [480, 128] on link "Recurring tasks (1)" at bounding box center [461, 125] width 109 height 32
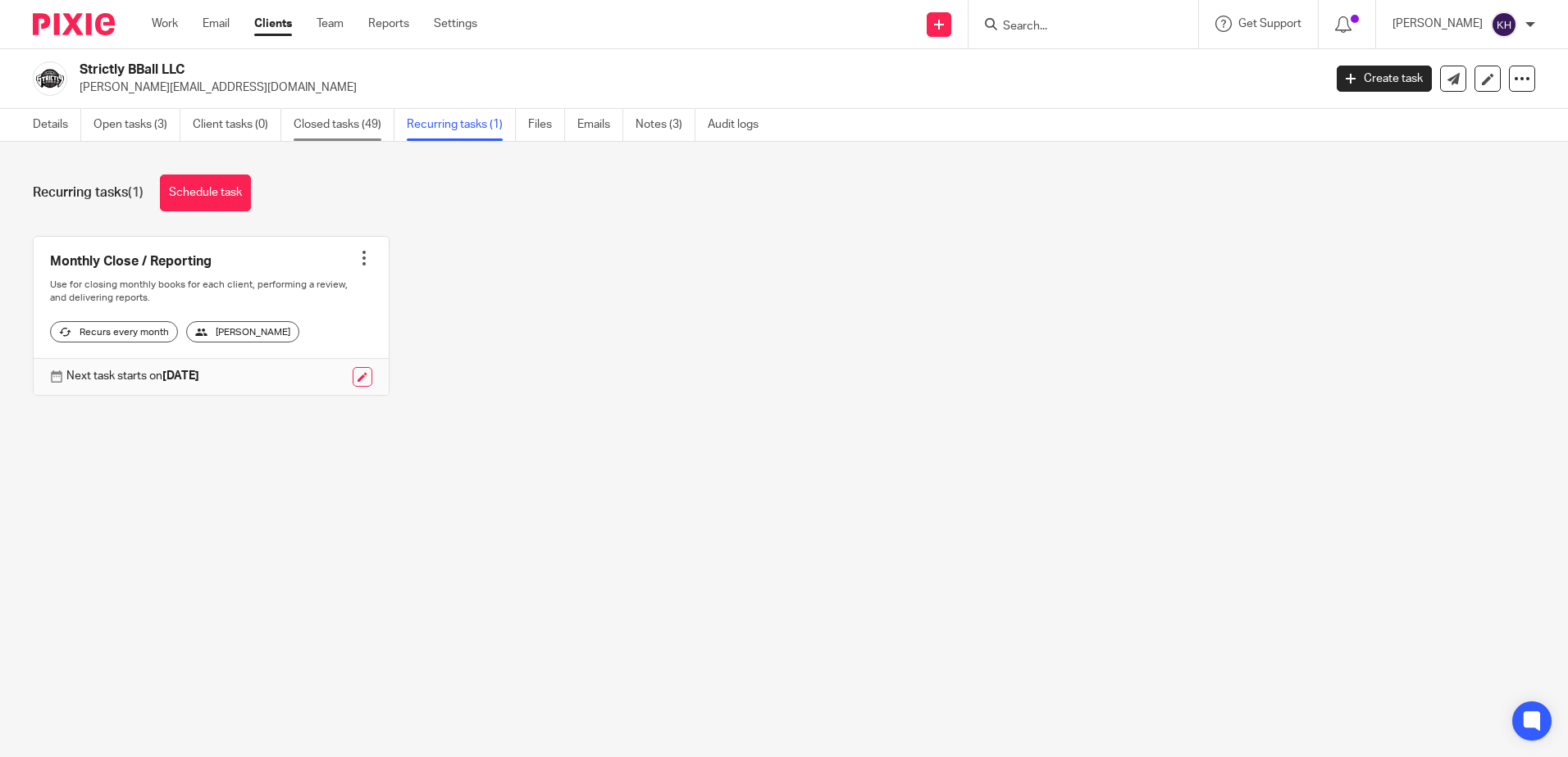
click at [336, 130] on link "Closed tasks (49)" at bounding box center [344, 125] width 101 height 32
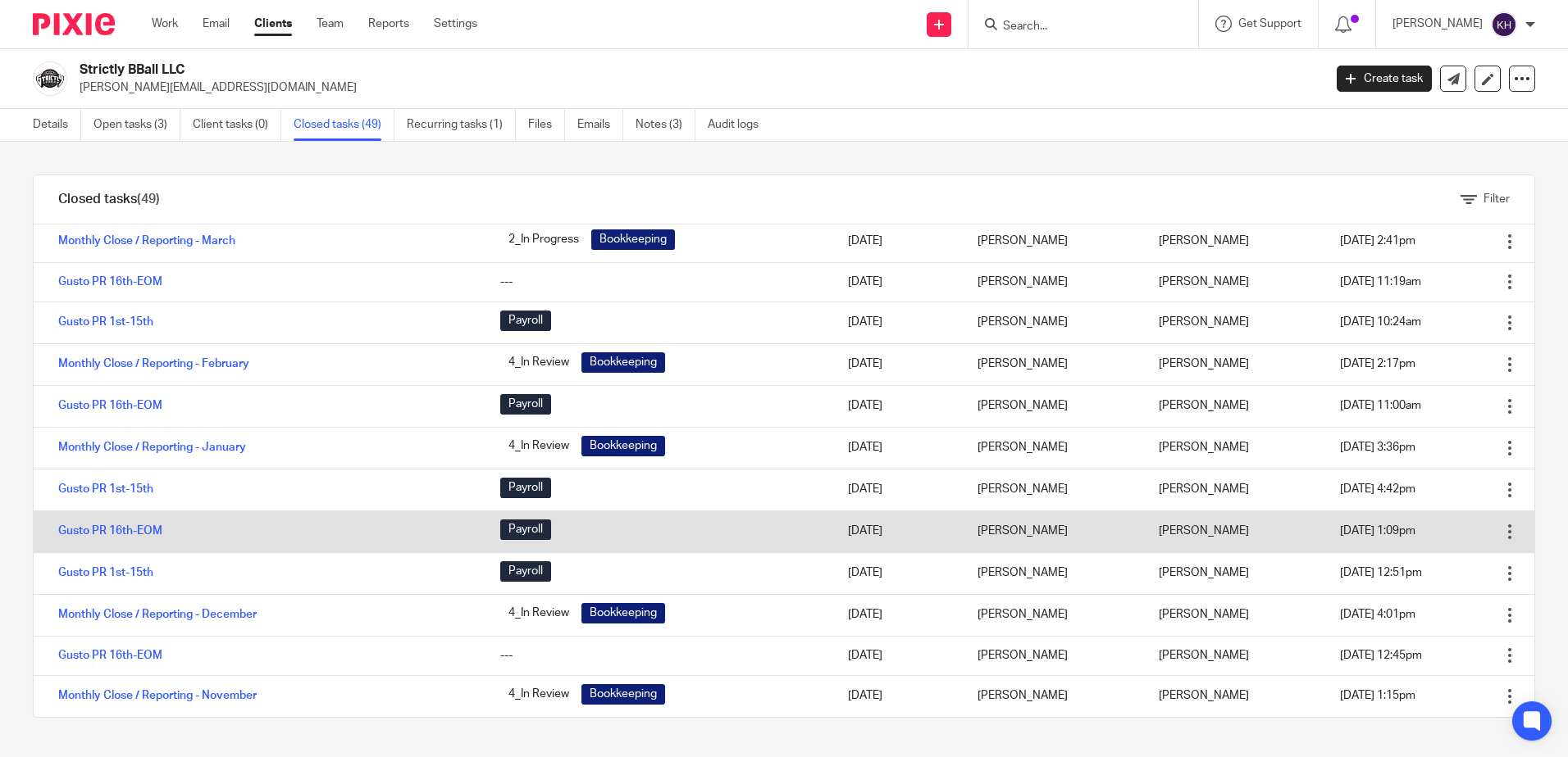
scroll to position [656, 0]
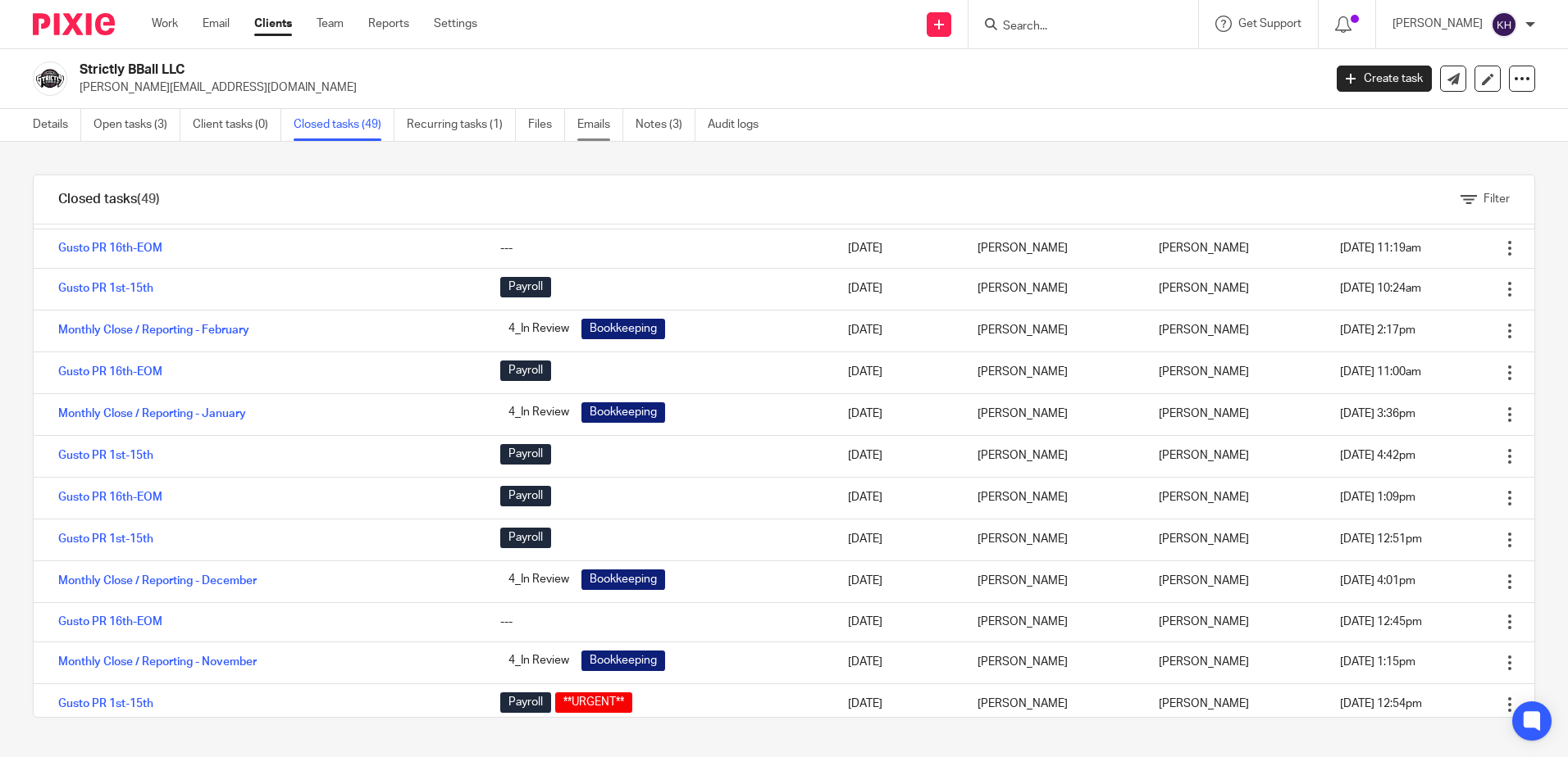
click at [610, 129] on link "Emails" at bounding box center [600, 125] width 46 height 32
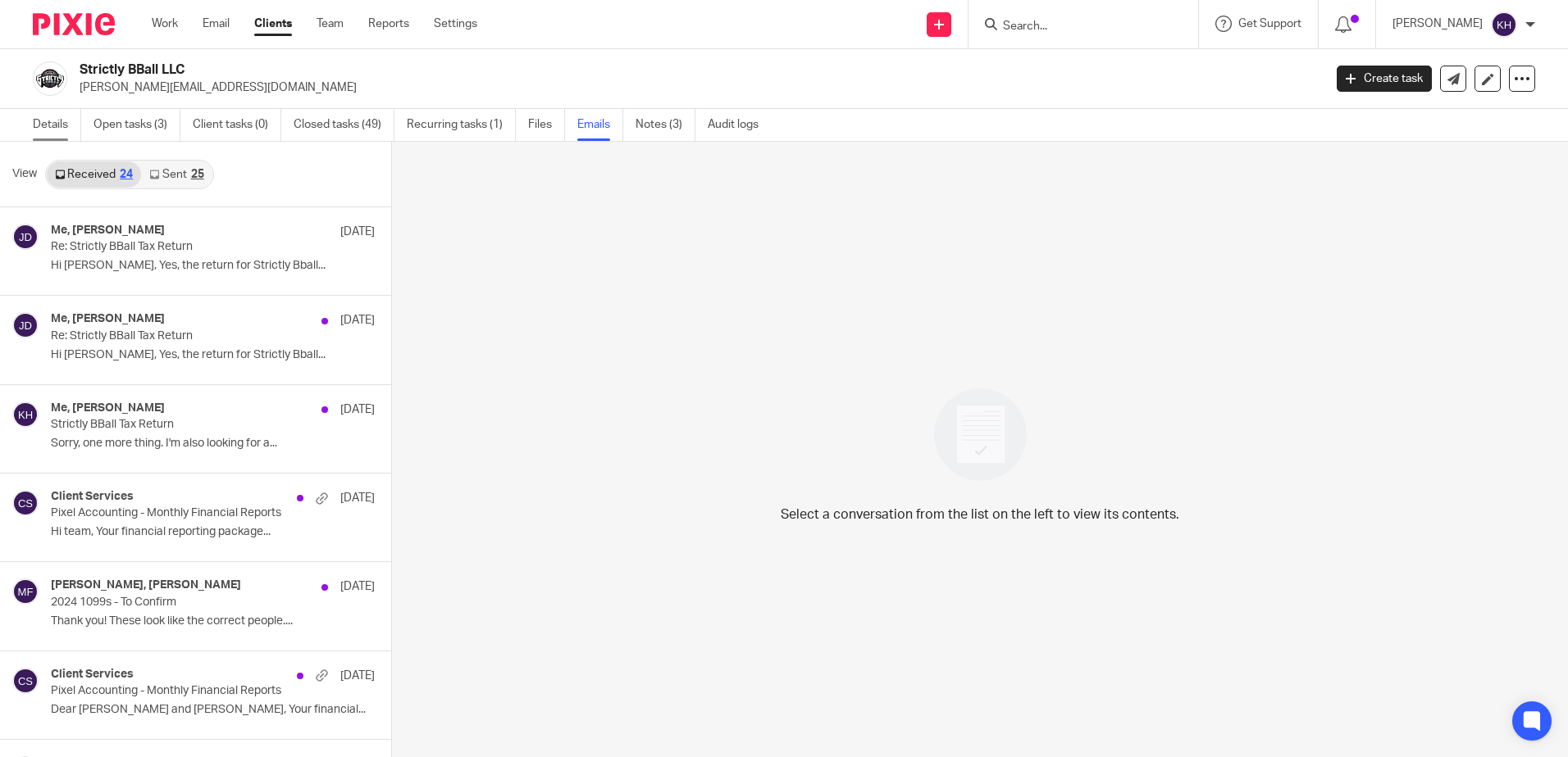
click at [35, 123] on link "Details" at bounding box center [57, 125] width 48 height 32
